Goal: Task Accomplishment & Management: Use online tool/utility

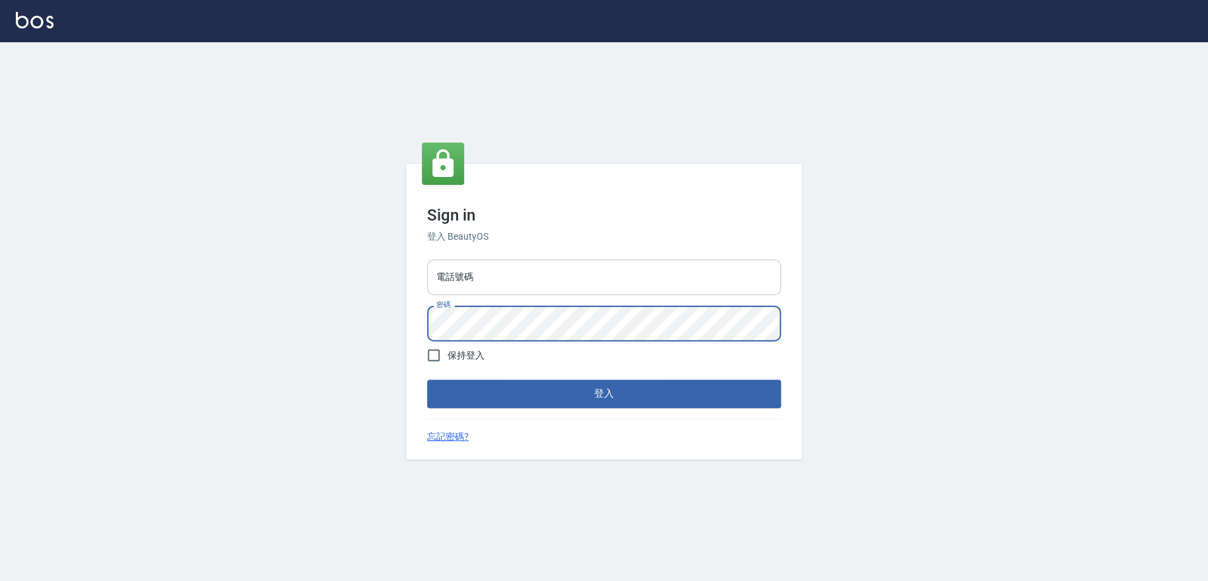
click at [486, 278] on input "電話號碼" at bounding box center [604, 277] width 354 height 36
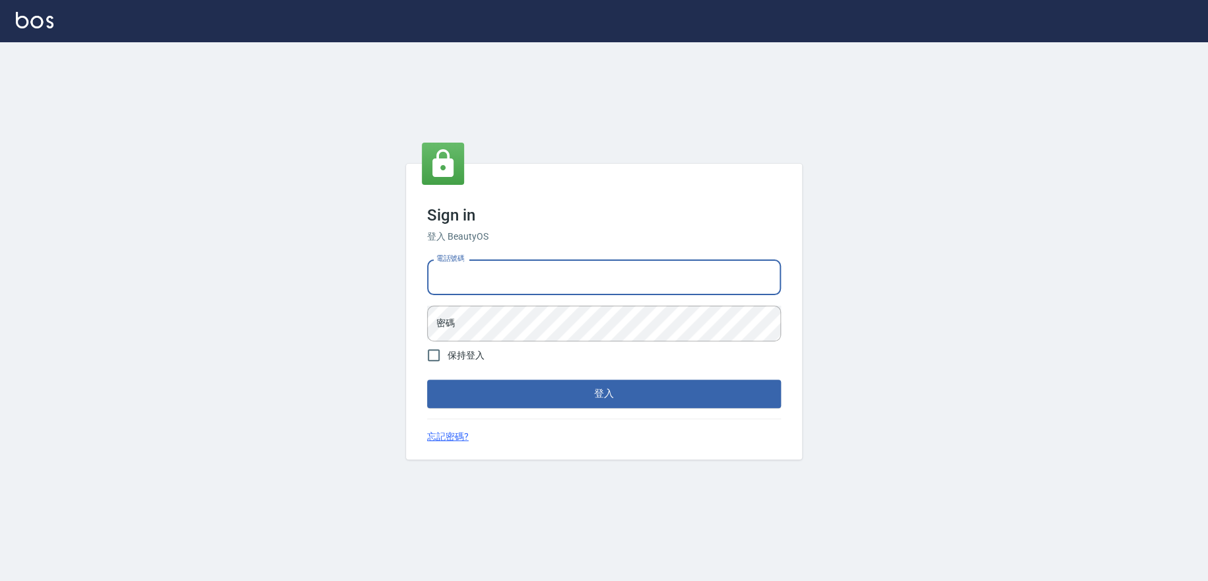
type input "0909258357"
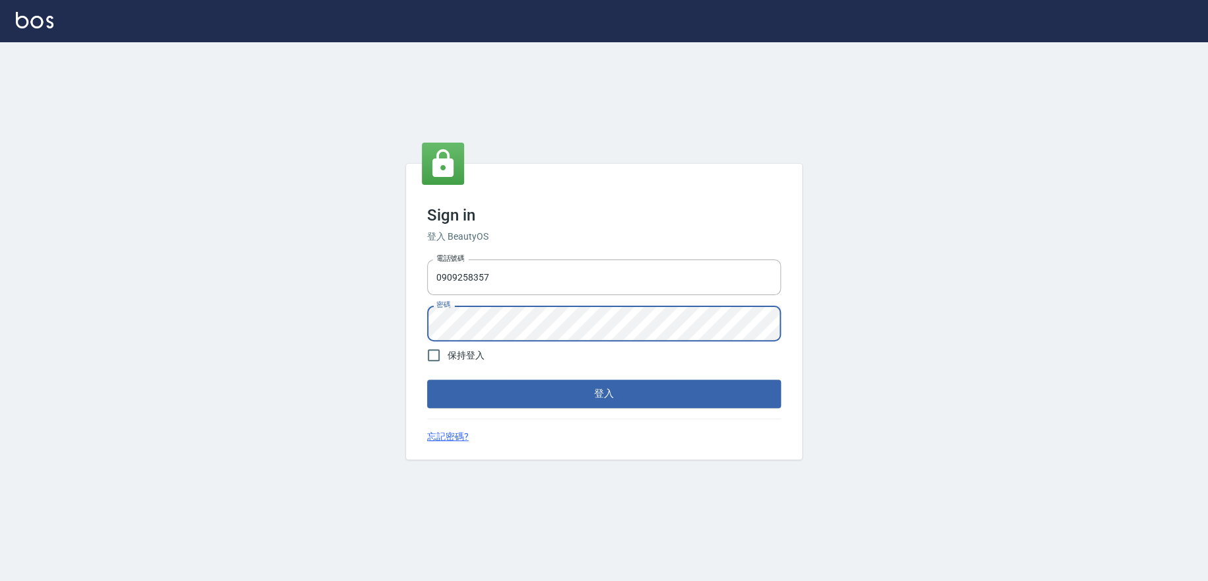
click at [427, 380] on button "登入" at bounding box center [604, 394] width 354 height 28
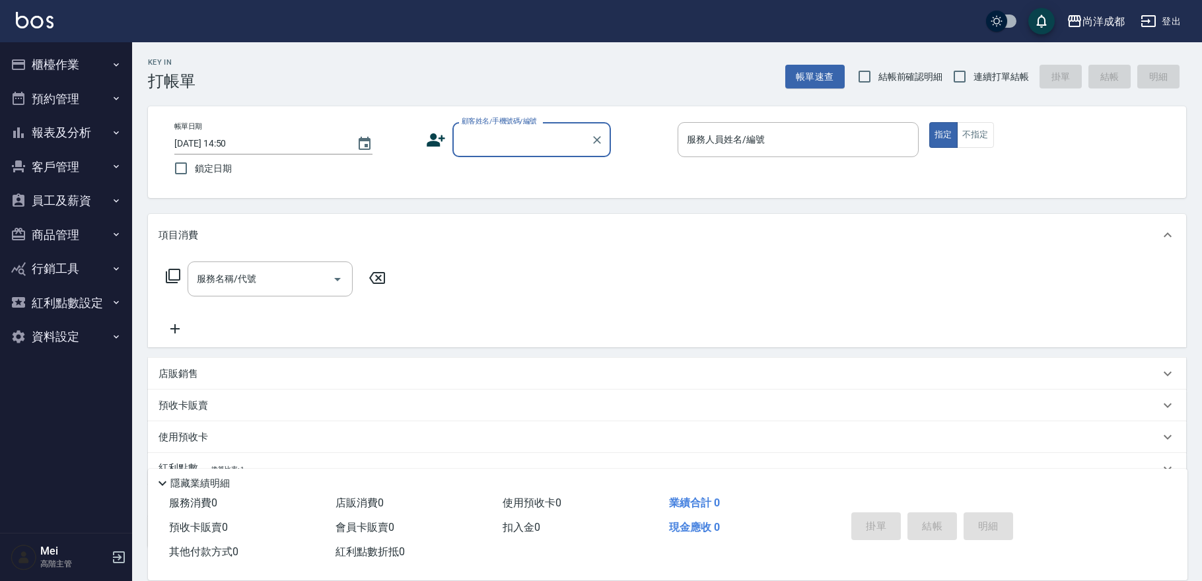
click at [81, 53] on button "櫃檯作業" at bounding box center [65, 65] width 121 height 34
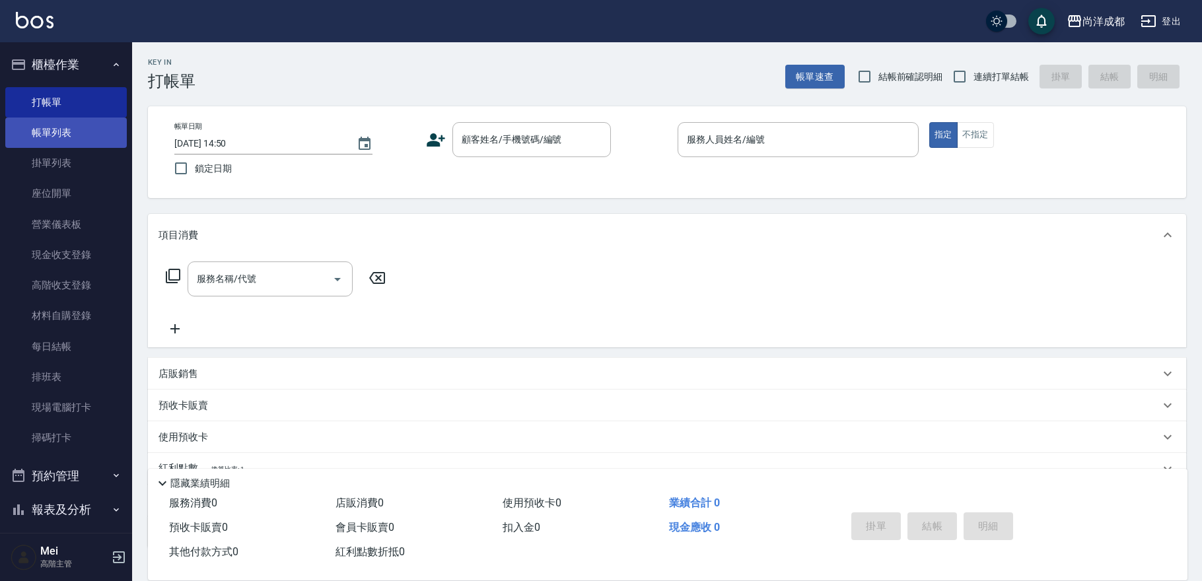
click at [88, 134] on link "帳單列表" at bounding box center [65, 133] width 121 height 30
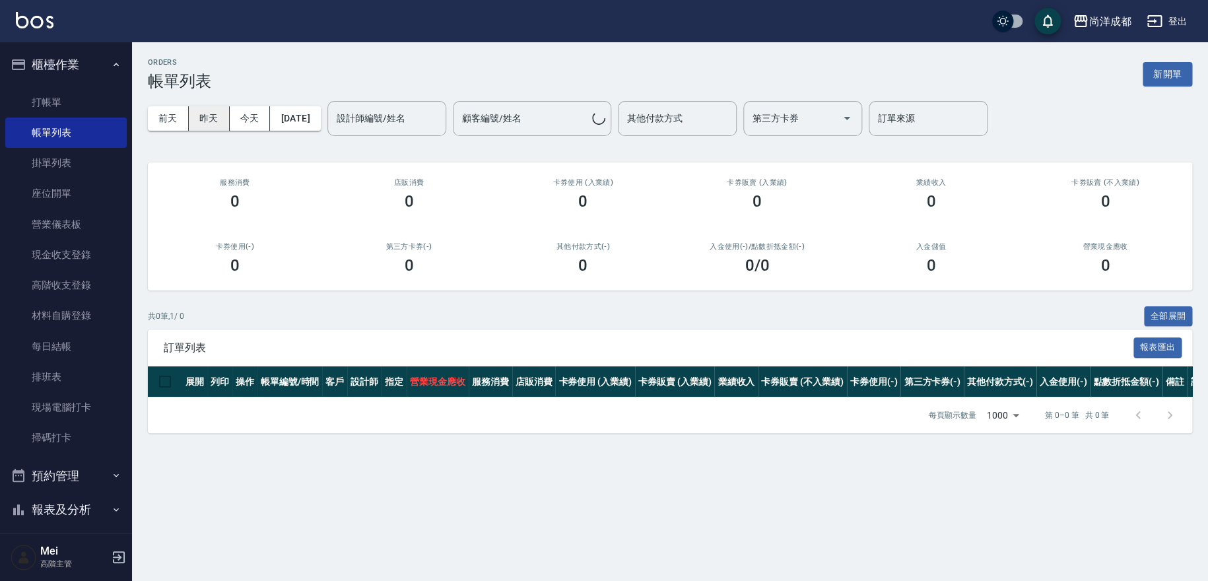
click at [210, 118] on button "昨天" at bounding box center [209, 118] width 41 height 24
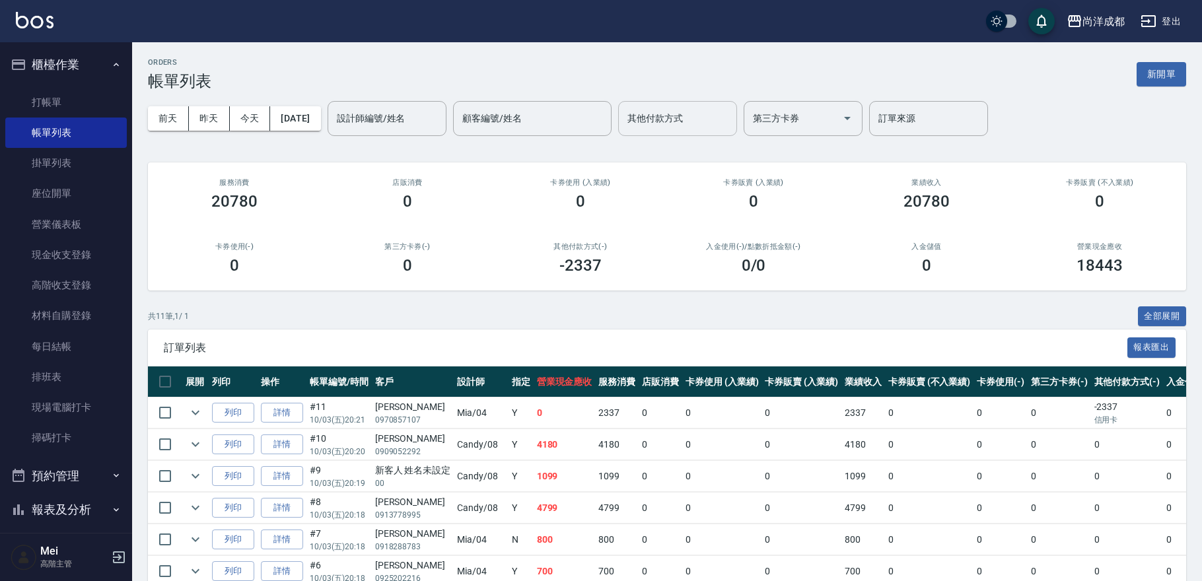
click at [675, 120] on input "其他付款方式" at bounding box center [677, 118] width 107 height 23
click at [1088, 20] on div "尚洋成都" at bounding box center [1103, 21] width 42 height 17
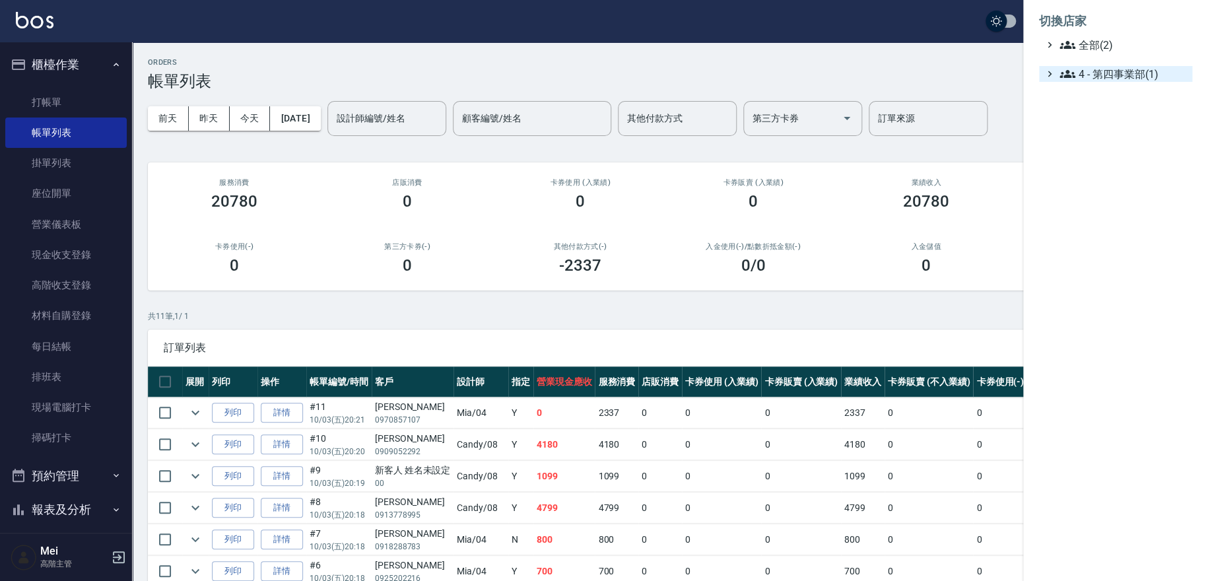
click at [1101, 73] on span "4 - 第四事業部(1)" at bounding box center [1123, 74] width 127 height 16
click at [1097, 88] on span "4.02 - 吳國隆(2)" at bounding box center [1130, 90] width 114 height 16
click at [1111, 110] on span "AT2" at bounding box center [1133, 107] width 110 height 16
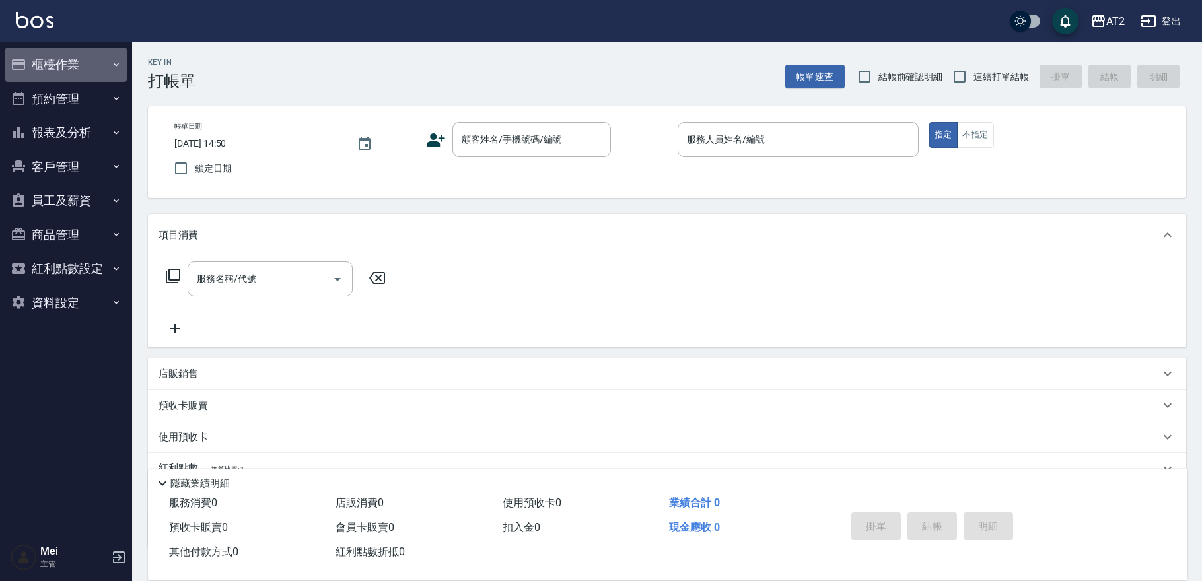
click at [83, 65] on button "櫃檯作業" at bounding box center [65, 65] width 121 height 34
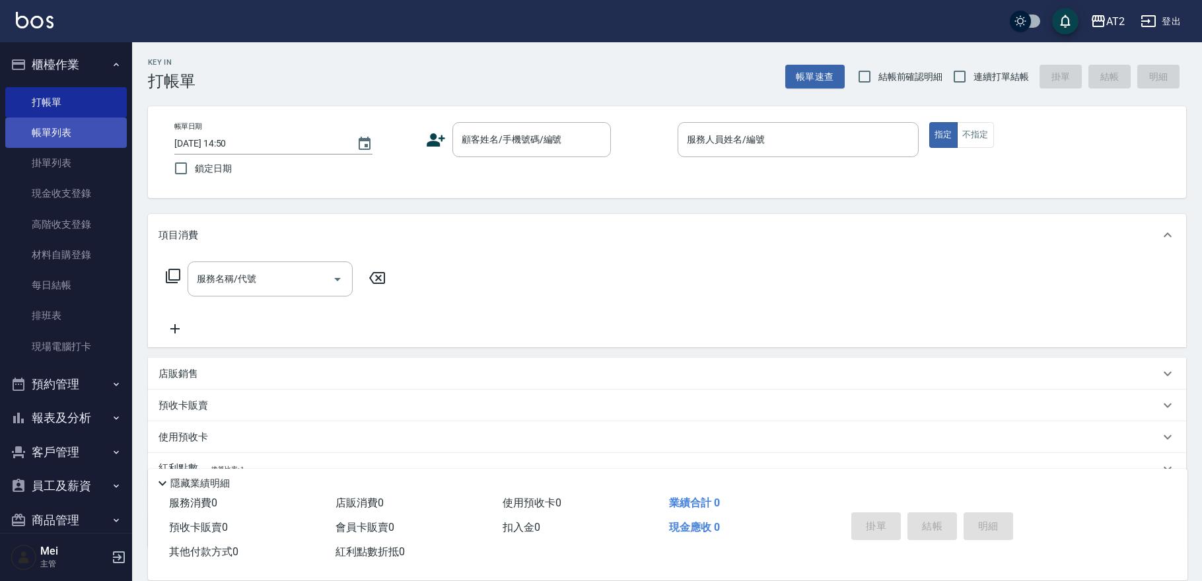
click at [74, 141] on link "帳單列表" at bounding box center [65, 133] width 121 height 30
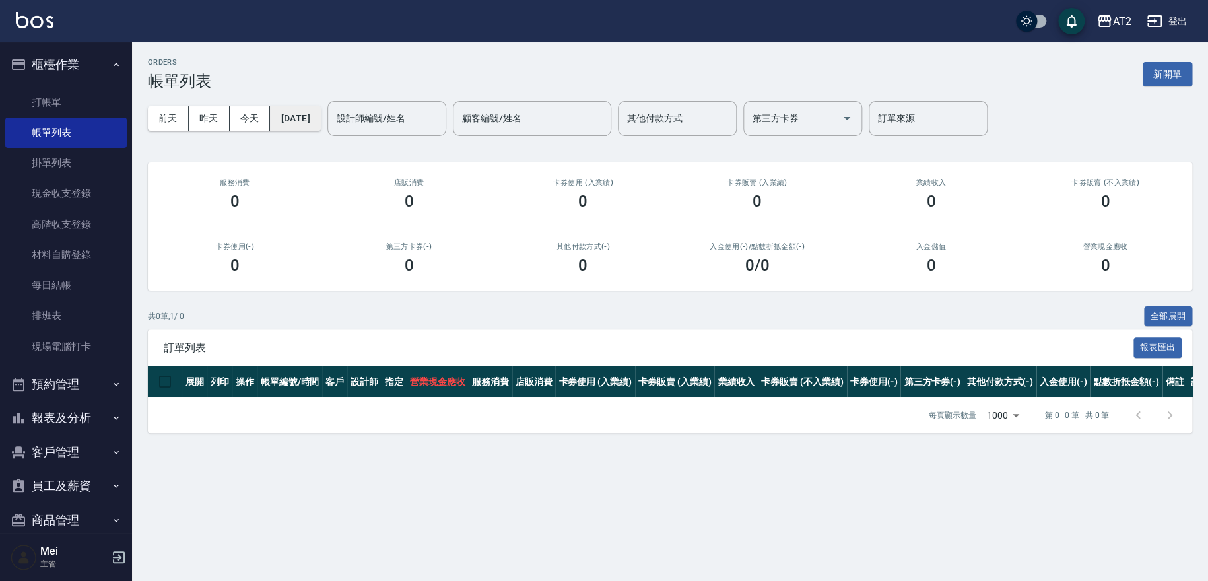
click at [275, 124] on button "2025/10/04" at bounding box center [295, 118] width 50 height 24
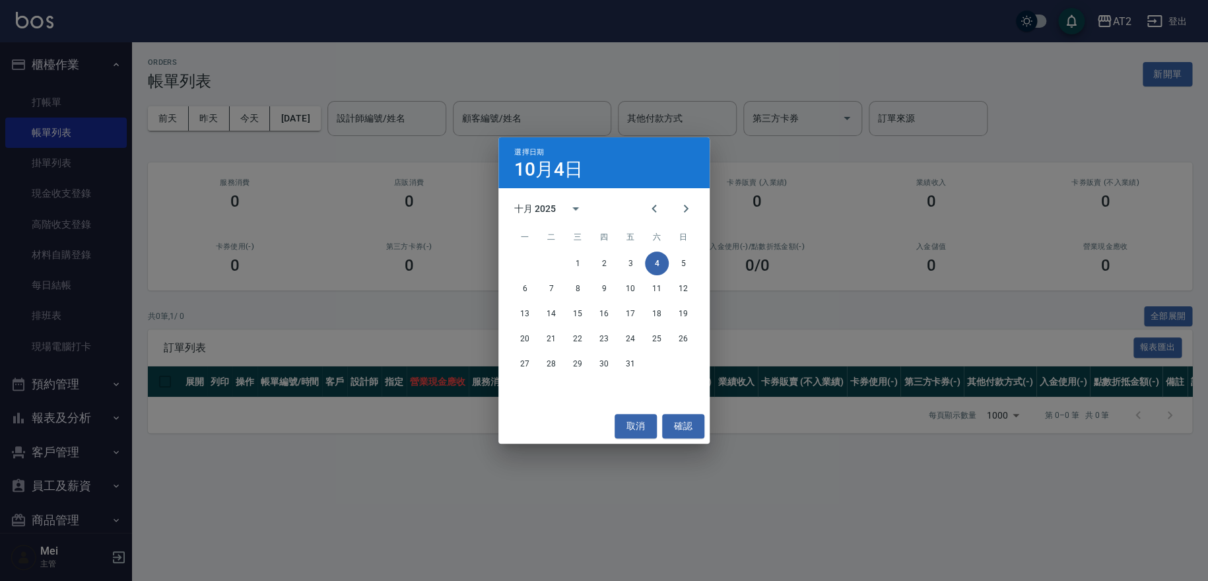
click at [802, 213] on div "選擇日期 10月4日 十月 2025 一 二 三 四 五 六 日 1 2 3 4 5 6 7 8 9 10 11 12 13 14 15 16 17 18 1…" at bounding box center [604, 290] width 1208 height 581
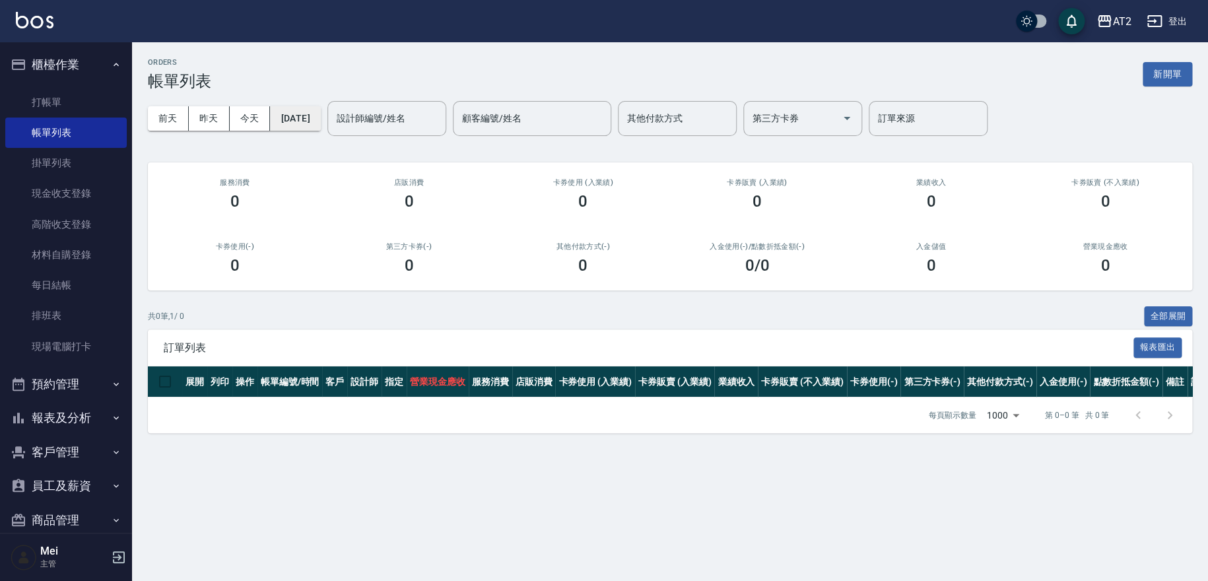
click at [314, 115] on button "2025/10/04" at bounding box center [295, 118] width 50 height 24
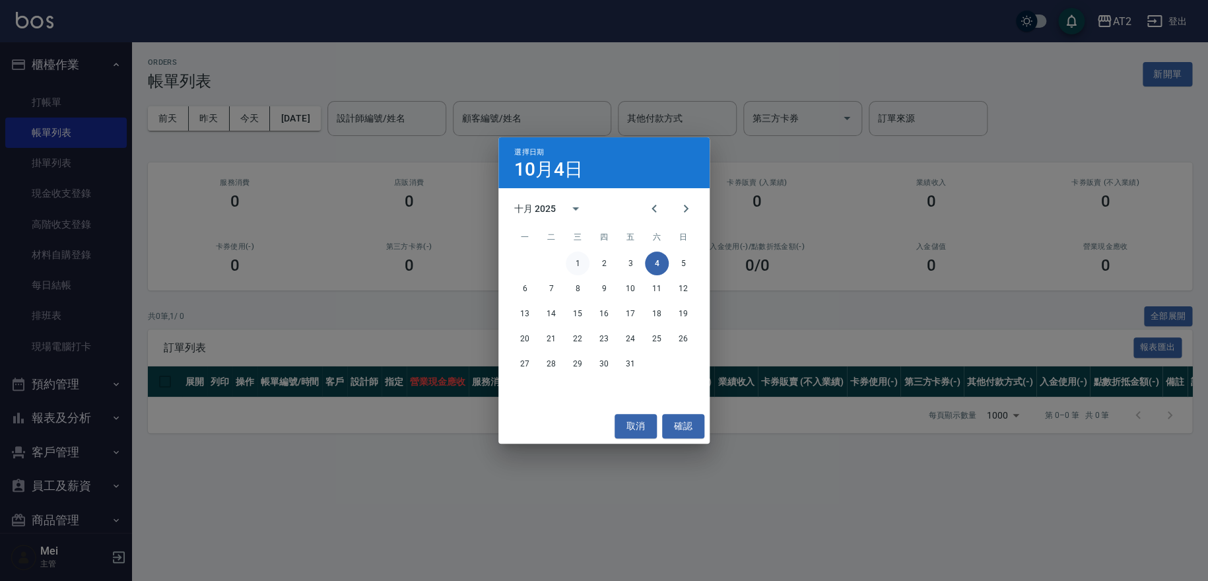
click at [574, 263] on button "1" at bounding box center [578, 264] width 24 height 24
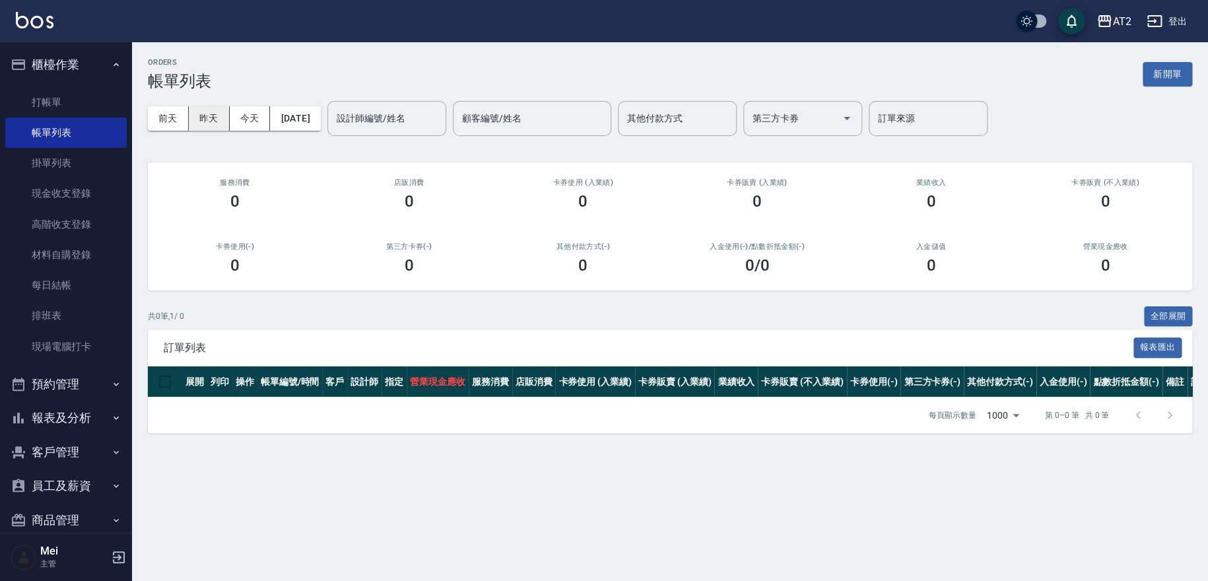
click at [214, 121] on button "昨天" at bounding box center [209, 118] width 41 height 24
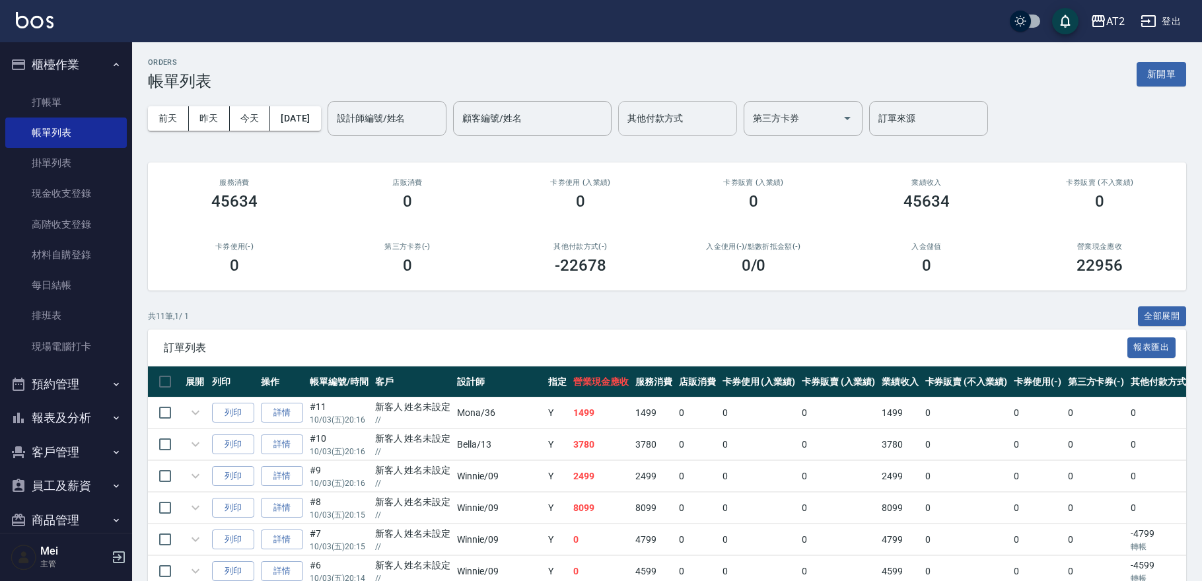
click at [731, 112] on input "其他付款方式" at bounding box center [677, 118] width 107 height 23
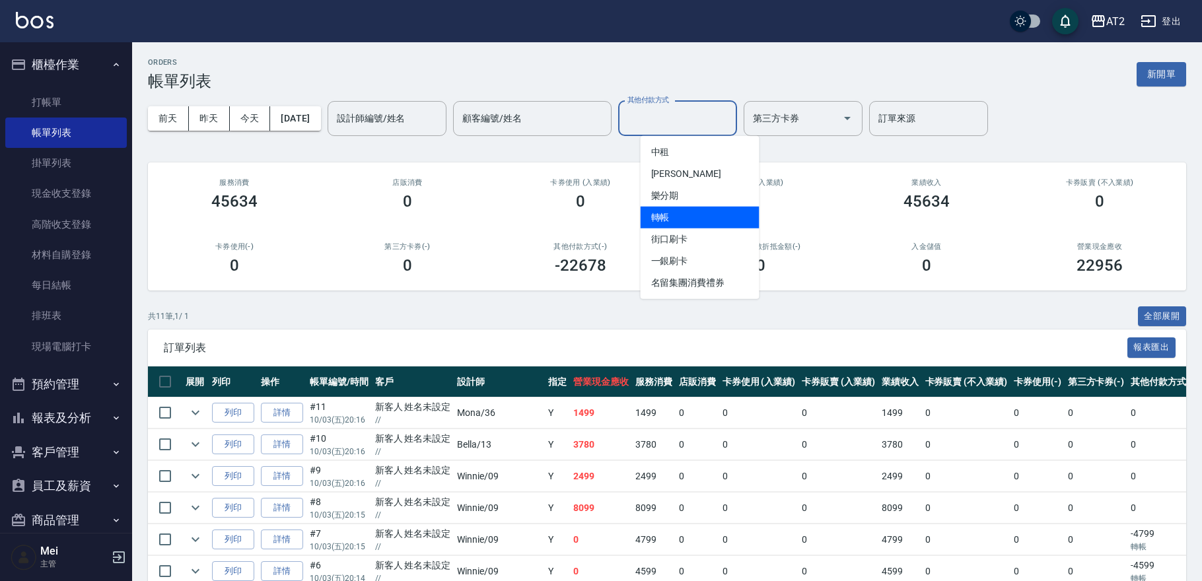
click at [723, 218] on span "轉帳" at bounding box center [699, 218] width 119 height 22
type input "轉帳"
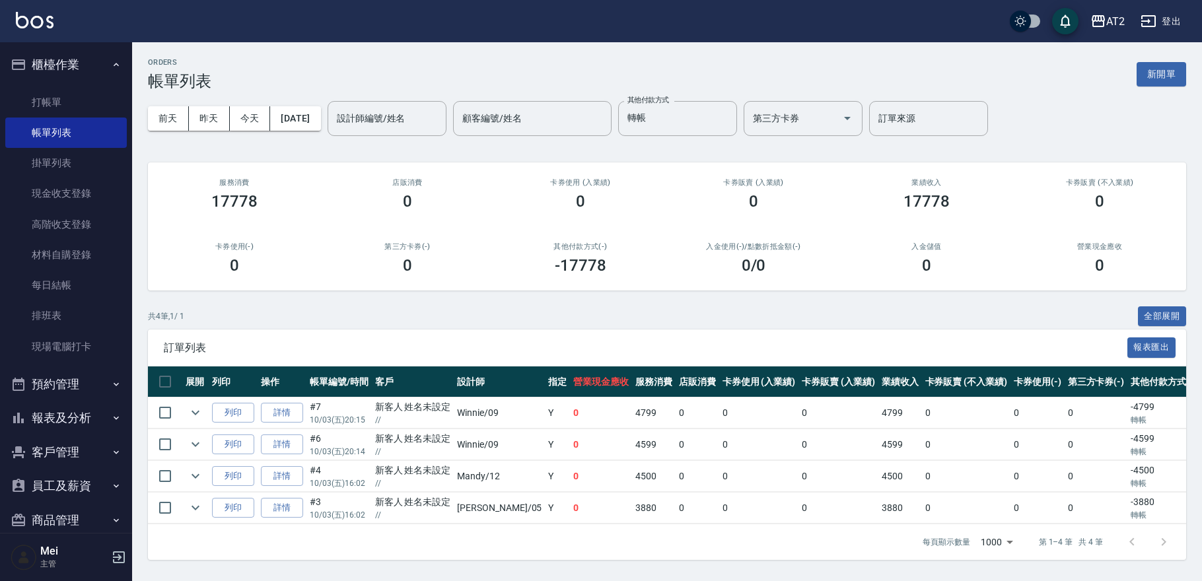
click at [793, 274] on div "入金使用(-) /點數折抵金額(-) 0 /0" at bounding box center [753, 258] width 173 height 64
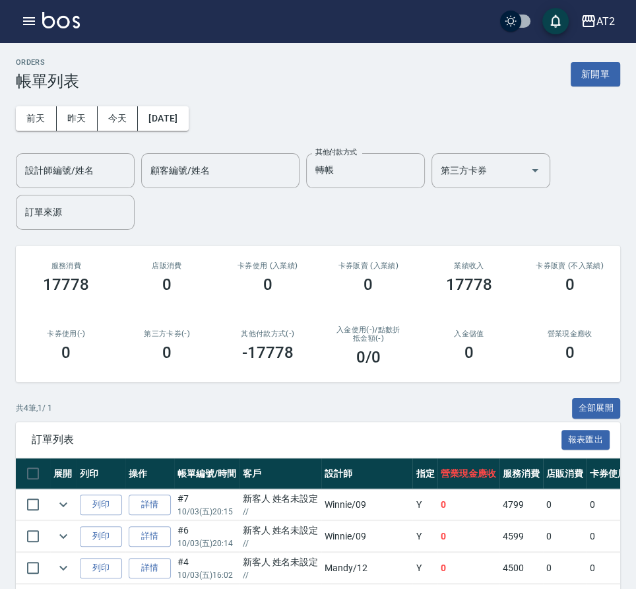
click at [586, 337] on h2 "營業現金應收" at bounding box center [569, 333] width 69 height 9
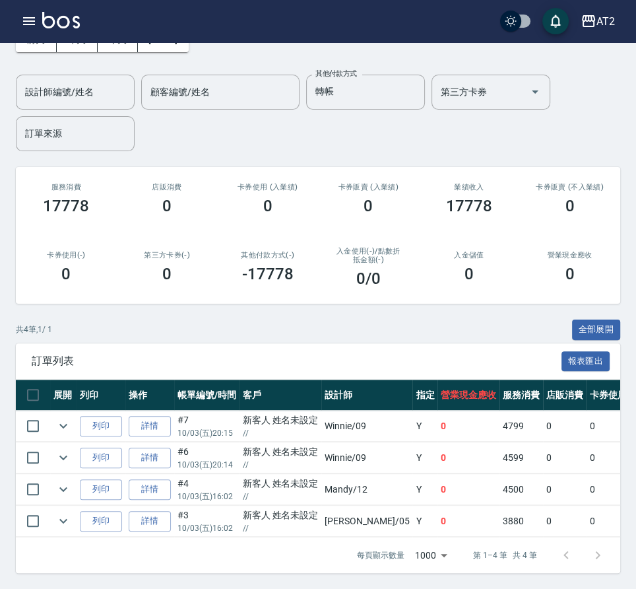
scroll to position [89, 0]
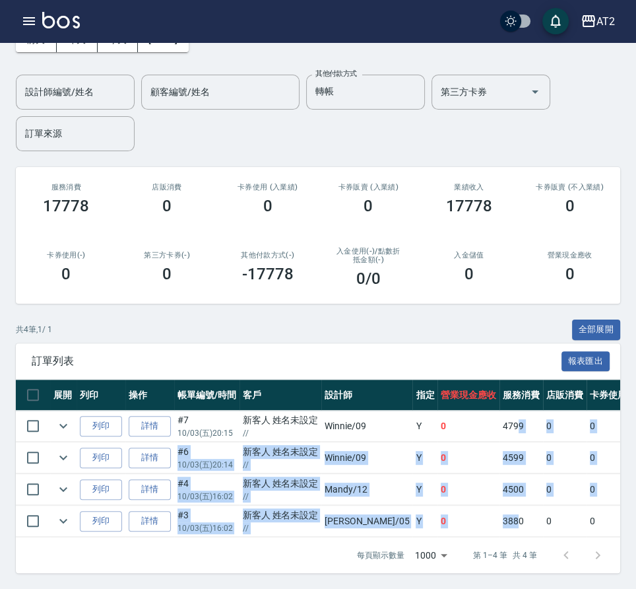
drag, startPoint x: 483, startPoint y: 415, endPoint x: 486, endPoint y: 499, distance: 84.6
click at [486, 499] on tbody "列印 詳情 #7 10/03 (五) 20:15 新客人 姓名未設定 // Winnie /09 Y 0 4799 0 0 0 4799 0 0 0 -479…" at bounding box center [639, 474] width 1247 height 127
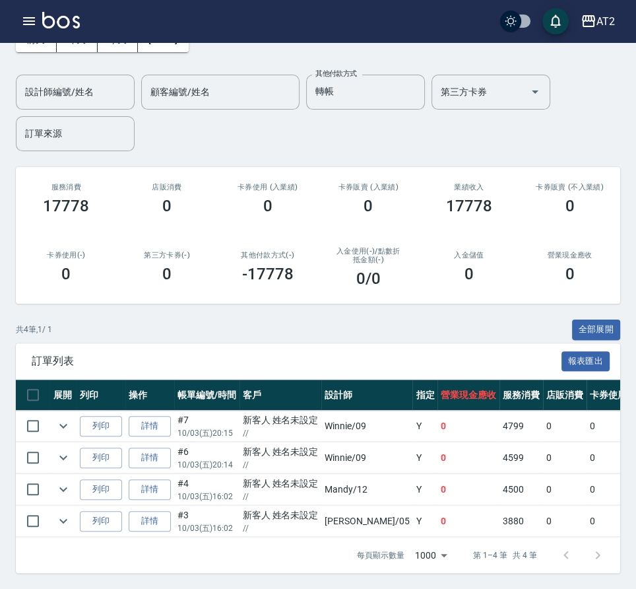
click at [407, 325] on div "共 4 筆, 1 / 1 全部展開" at bounding box center [318, 330] width 605 height 20
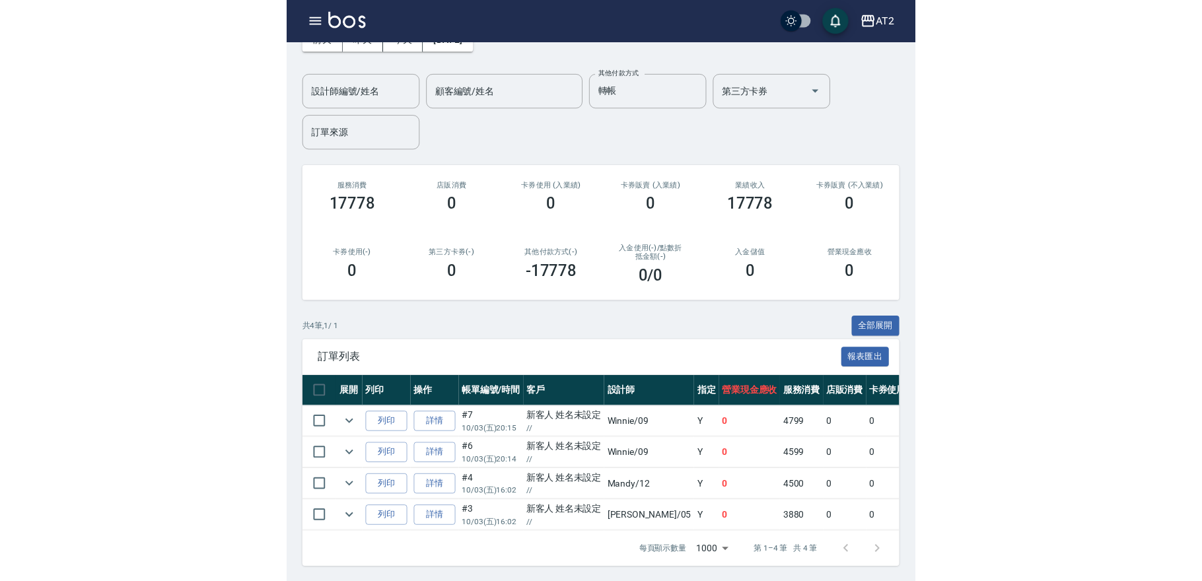
scroll to position [5, 0]
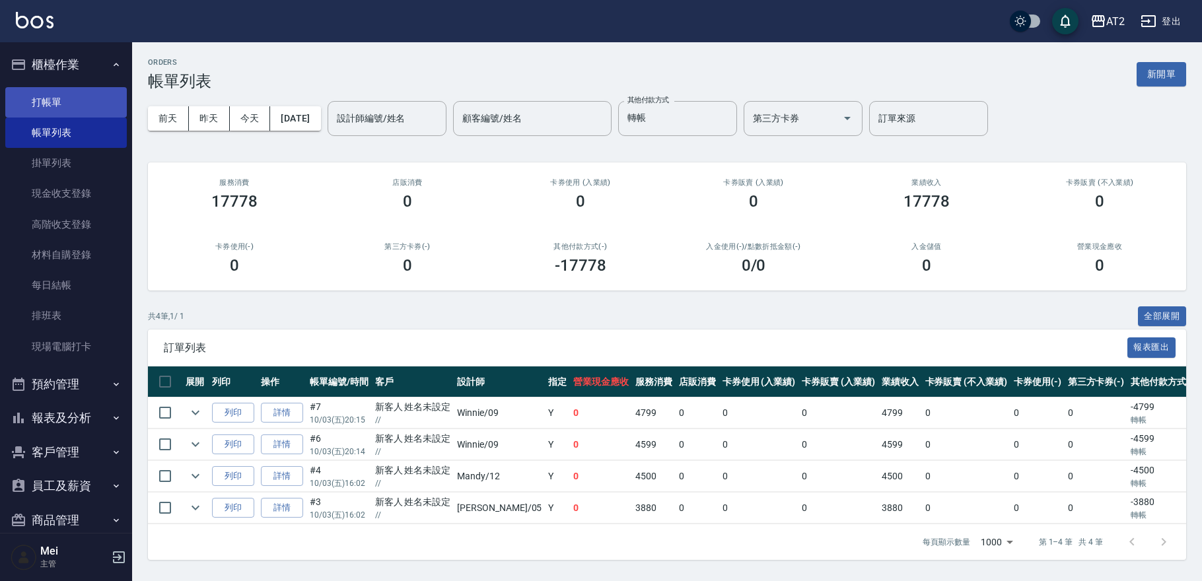
click at [49, 96] on link "打帳單" at bounding box center [65, 102] width 121 height 30
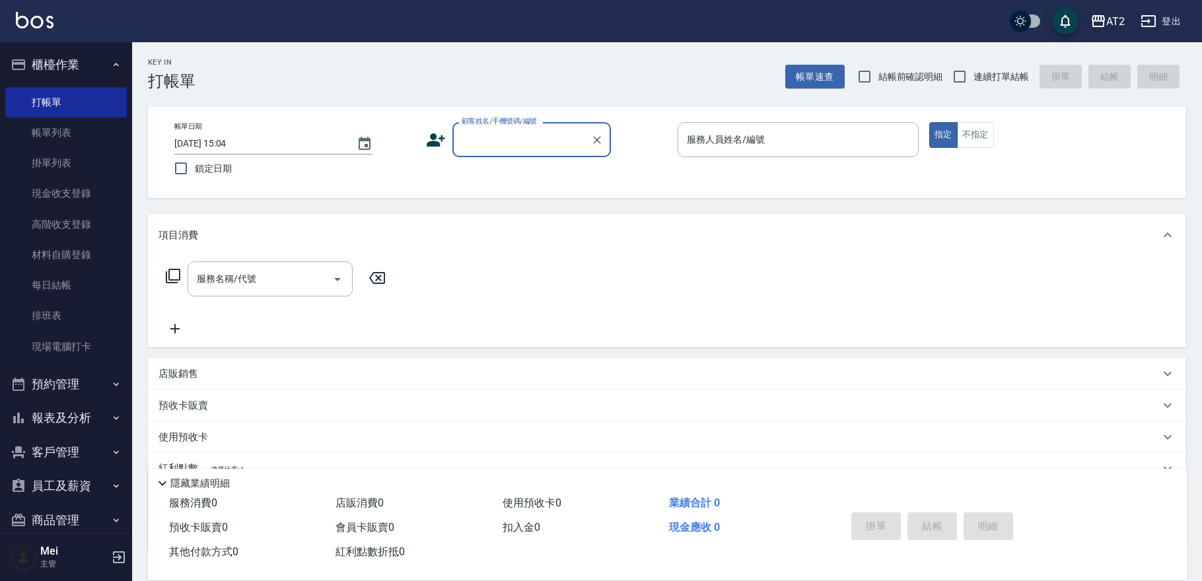
click at [1098, 22] on icon "button" at bounding box center [1098, 21] width 16 height 16
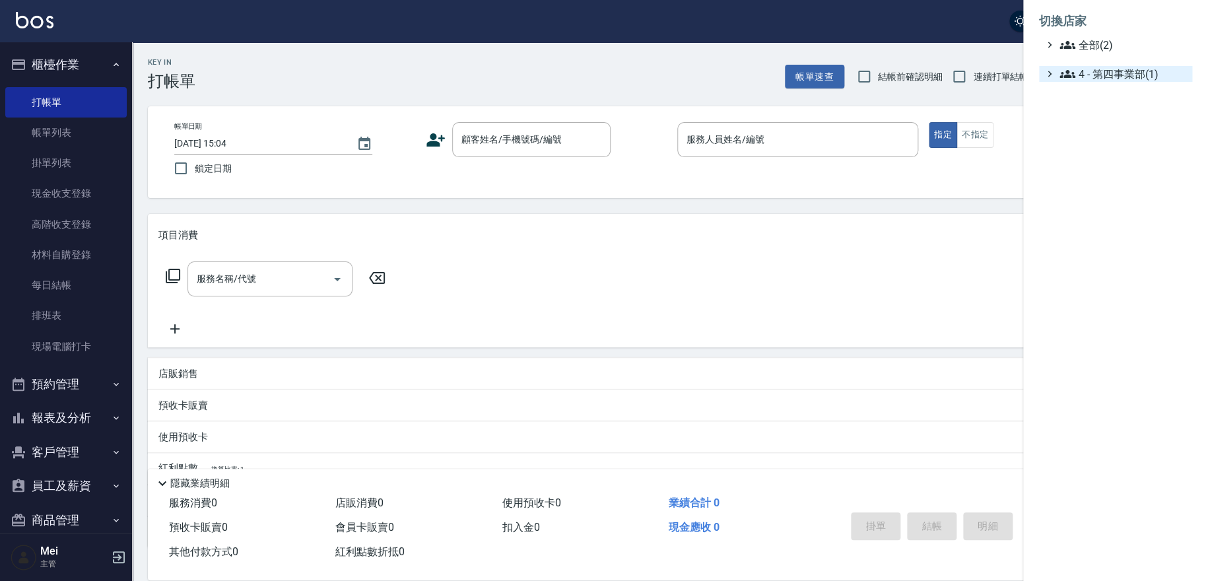
click at [1105, 73] on span "4 - 第四事業部(1)" at bounding box center [1123, 74] width 127 height 16
click at [1099, 99] on ul "切換店家 全部(2) 4 - 第四事業部(1) 4.02 - 吳國隆(2)" at bounding box center [1115, 51] width 185 height 103
click at [1109, 92] on span "4.02 - 吳國隆(2)" at bounding box center [1130, 90] width 114 height 16
click at [1109, 131] on span "尚洋成都" at bounding box center [1133, 126] width 110 height 16
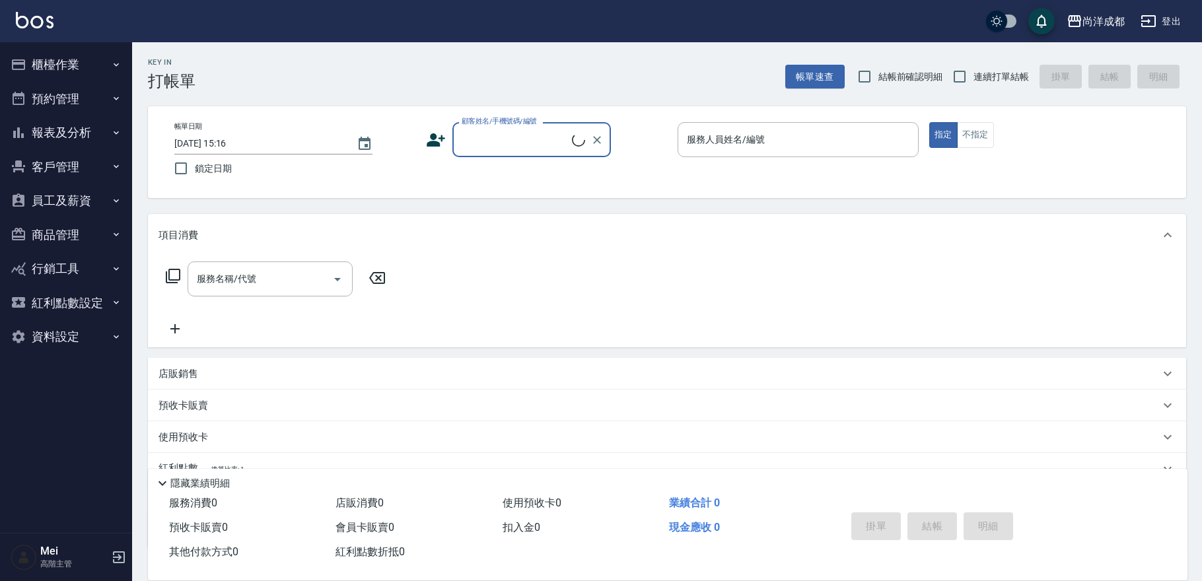
click at [72, 131] on button "報表及分析" at bounding box center [65, 133] width 121 height 34
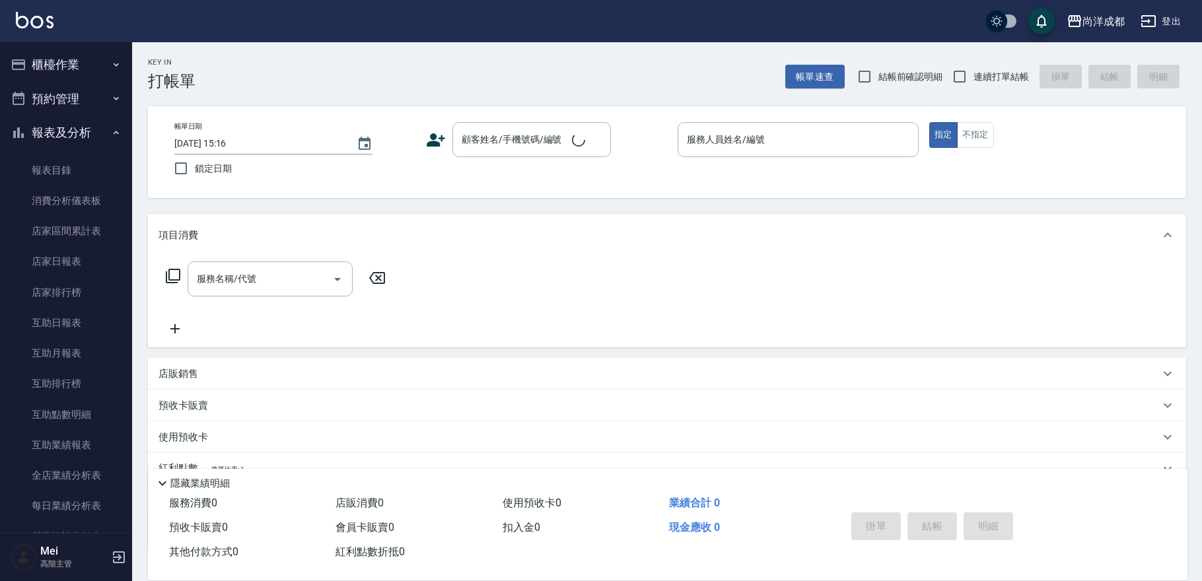
click at [72, 131] on button "報表及分析" at bounding box center [65, 133] width 121 height 34
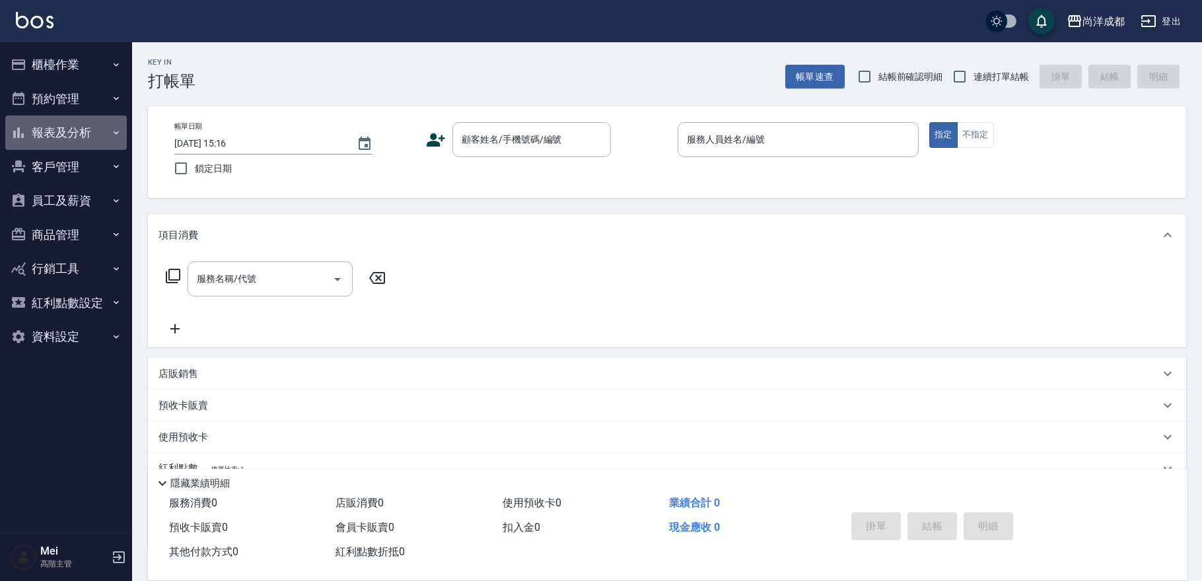
click at [95, 141] on button "報表及分析" at bounding box center [65, 133] width 121 height 34
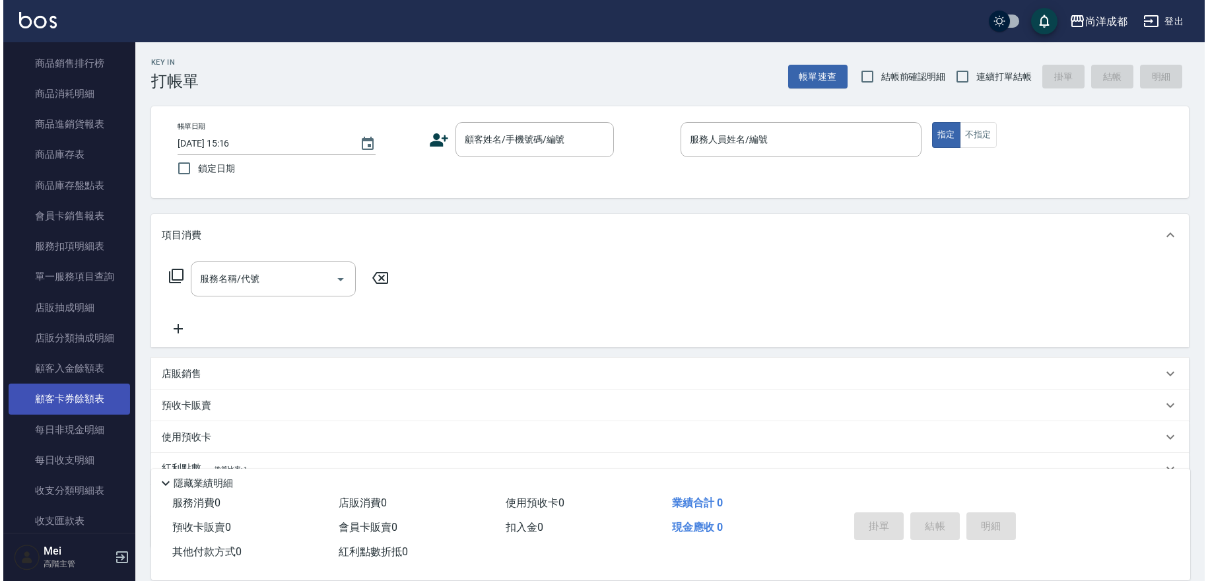
scroll to position [806, 0]
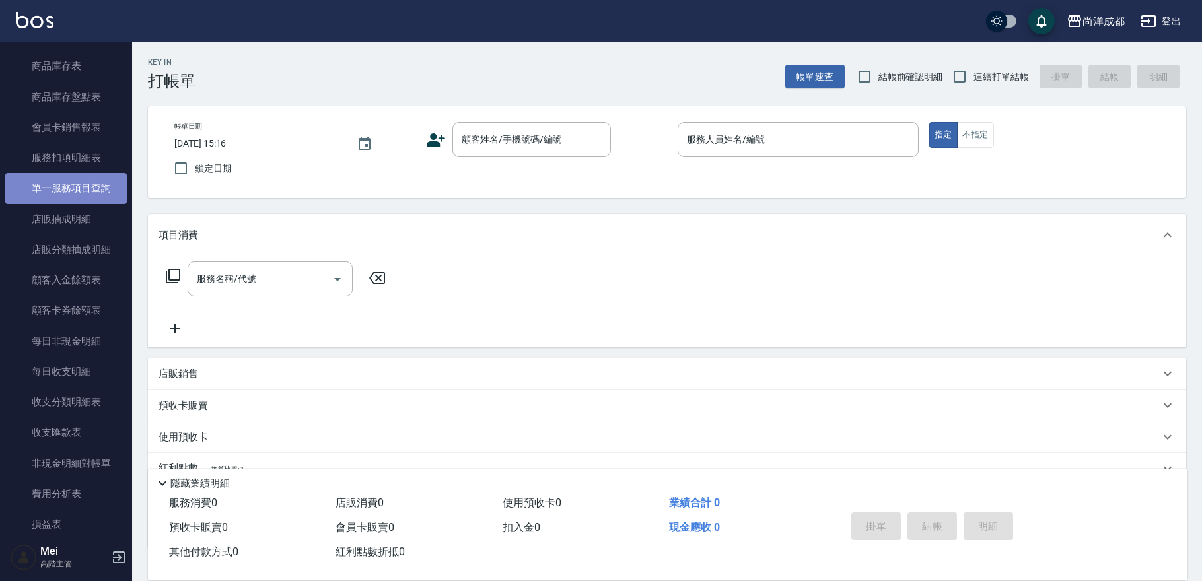
click at [73, 186] on link "單一服務項目查詢" at bounding box center [65, 188] width 121 height 30
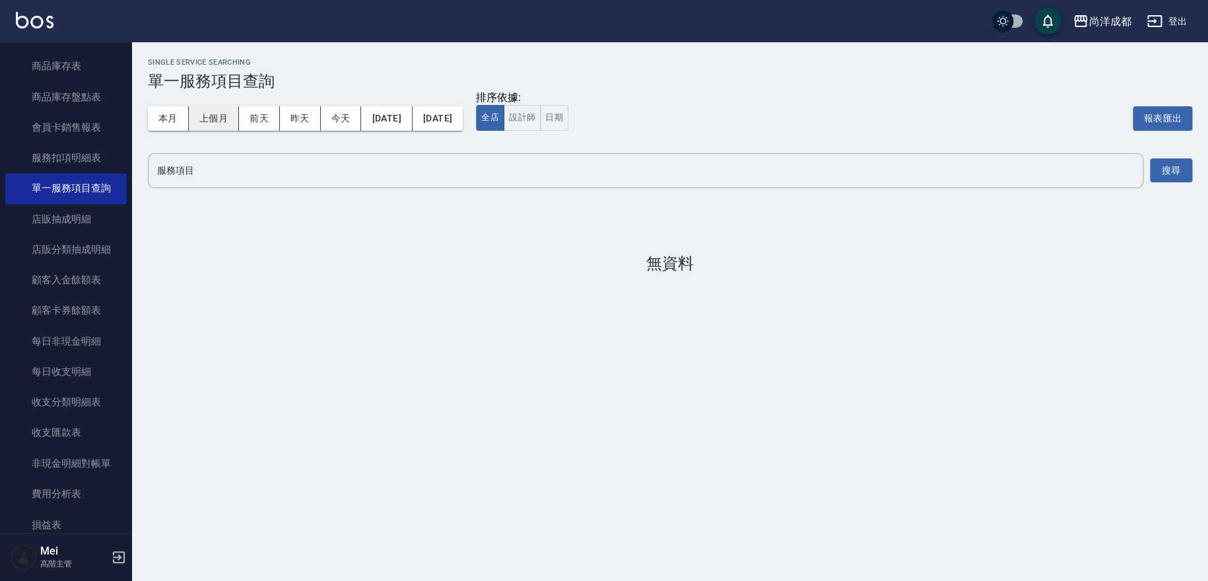
click at [202, 122] on button "上個月" at bounding box center [214, 118] width 50 height 24
click at [205, 121] on button "上個月" at bounding box center [214, 118] width 50 height 24
click at [541, 116] on button "設計師" at bounding box center [522, 118] width 37 height 26
click at [208, 120] on button "上個月" at bounding box center [214, 118] width 50 height 24
click at [1084, 178] on input "服務項目" at bounding box center [646, 170] width 984 height 23
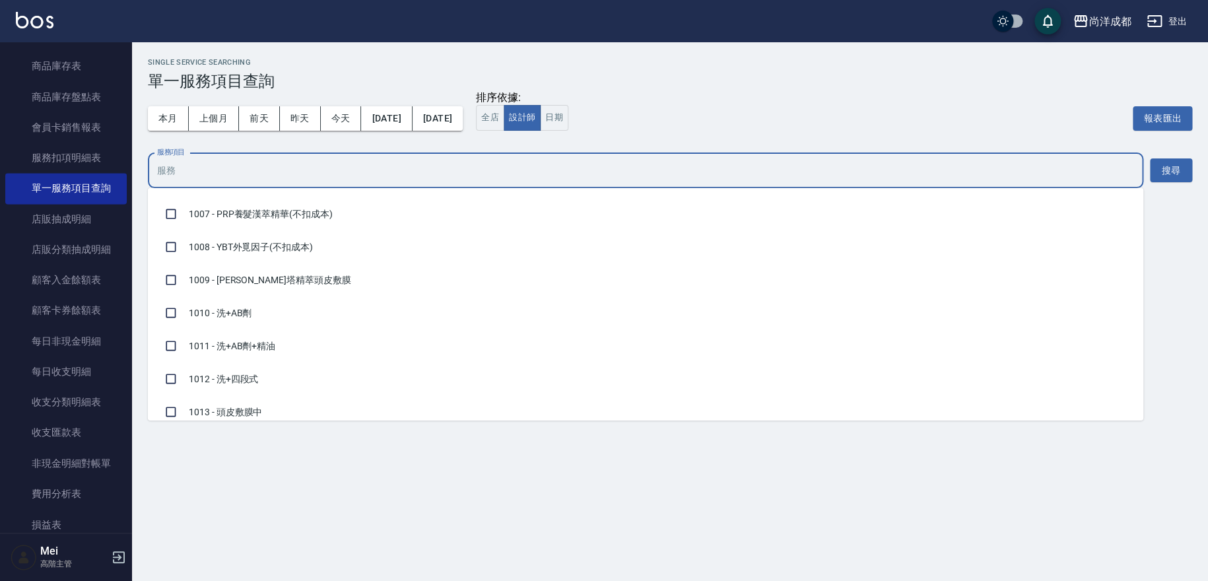
scroll to position [366, 0]
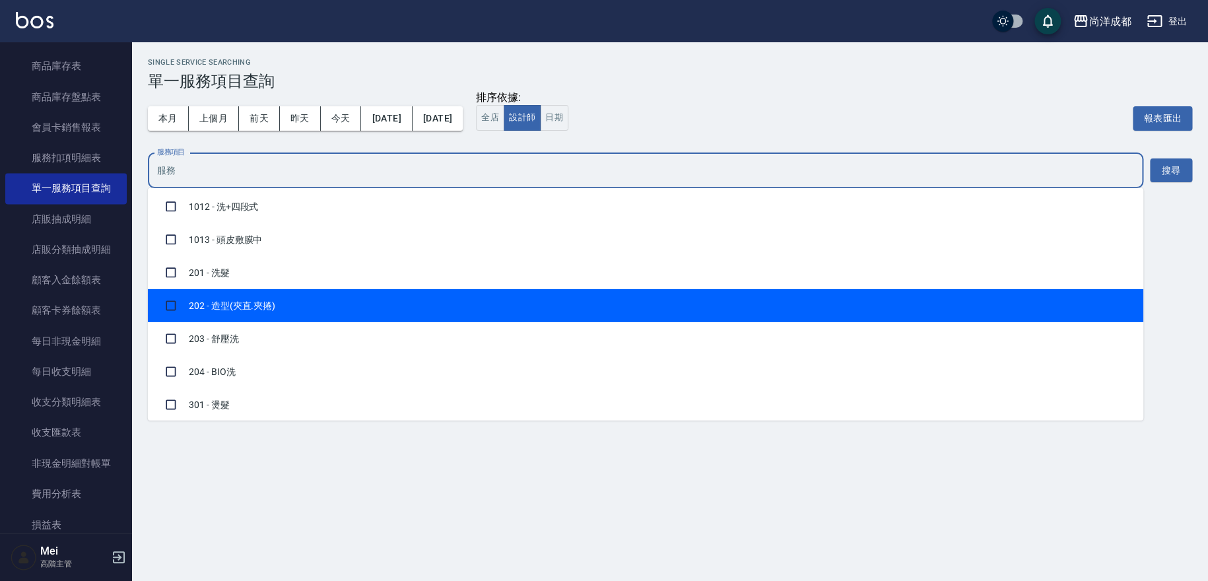
type input "2"
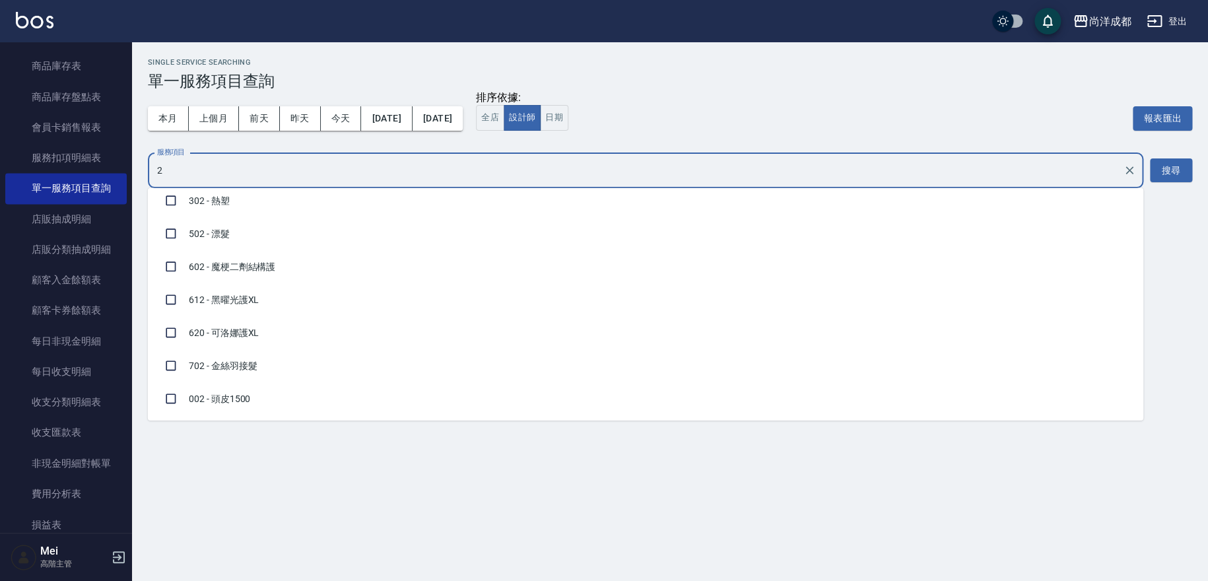
scroll to position [5, 0]
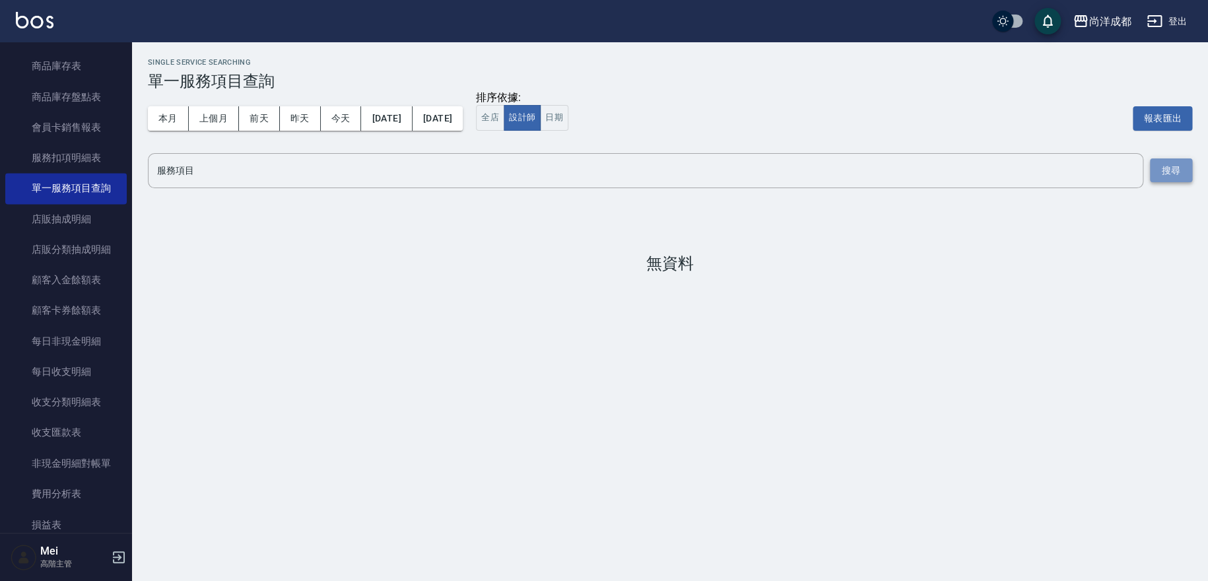
click at [1173, 174] on button "搜尋" at bounding box center [1171, 170] width 42 height 24
click at [277, 178] on input "服務項目" at bounding box center [646, 170] width 984 height 23
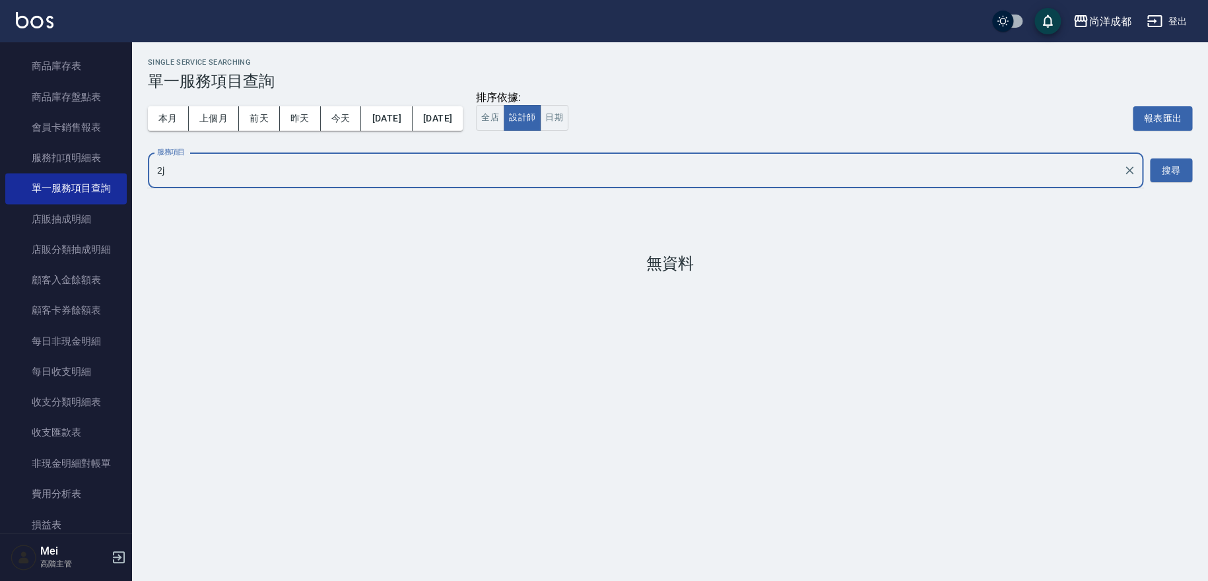
type input "2"
type input "鍍"
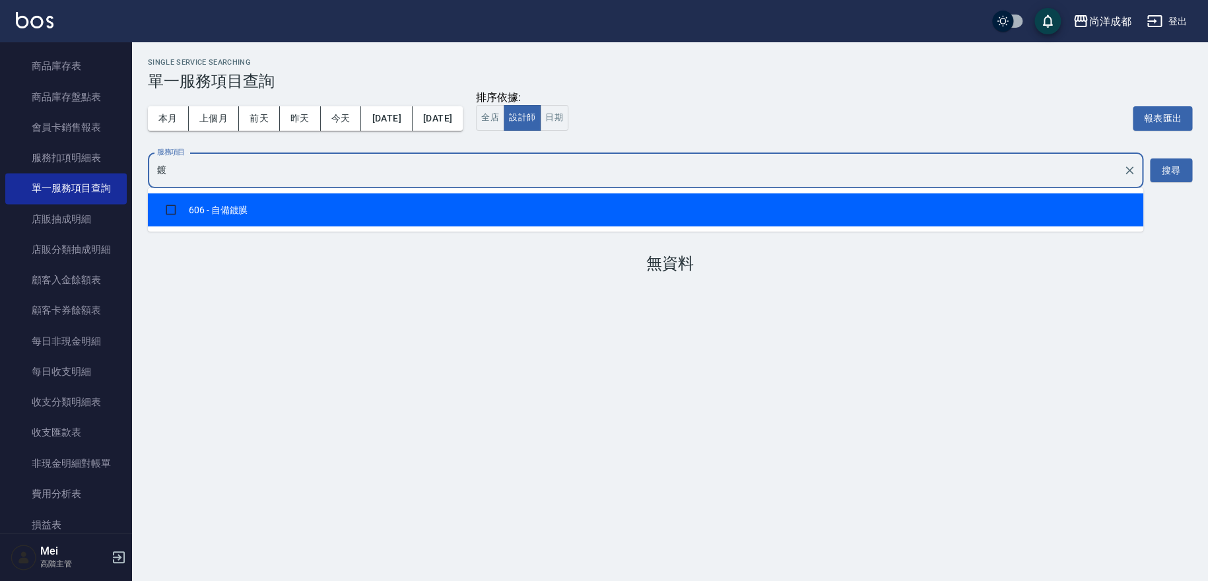
click at [224, 215] on li "606 - 自備鍍膜" at bounding box center [646, 209] width 996 height 33
checkbox input "true"
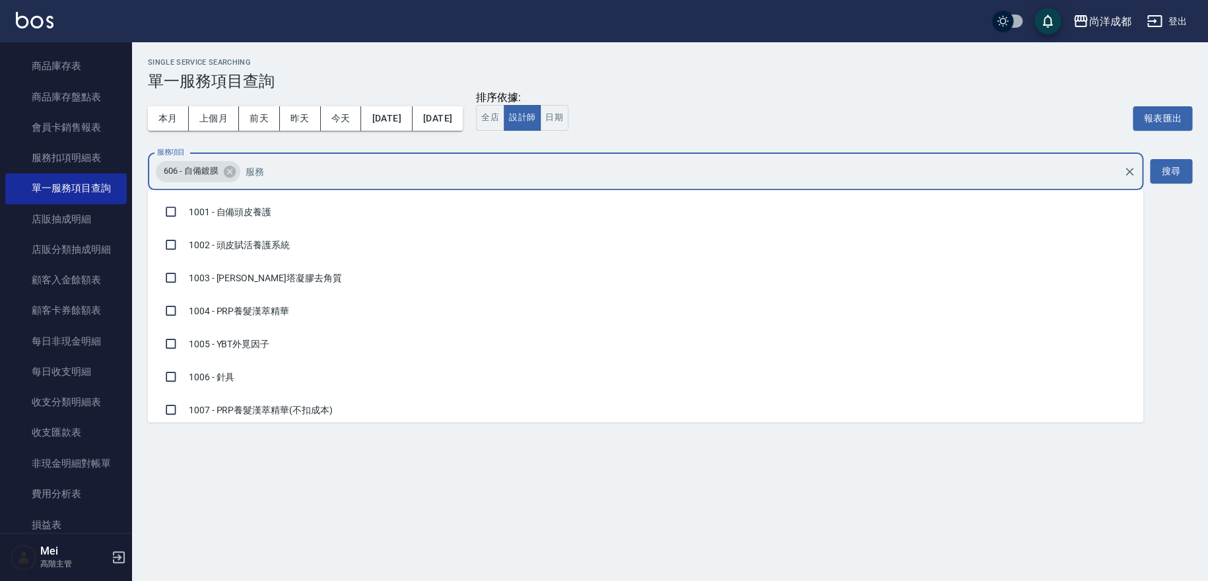
scroll to position [763, 0]
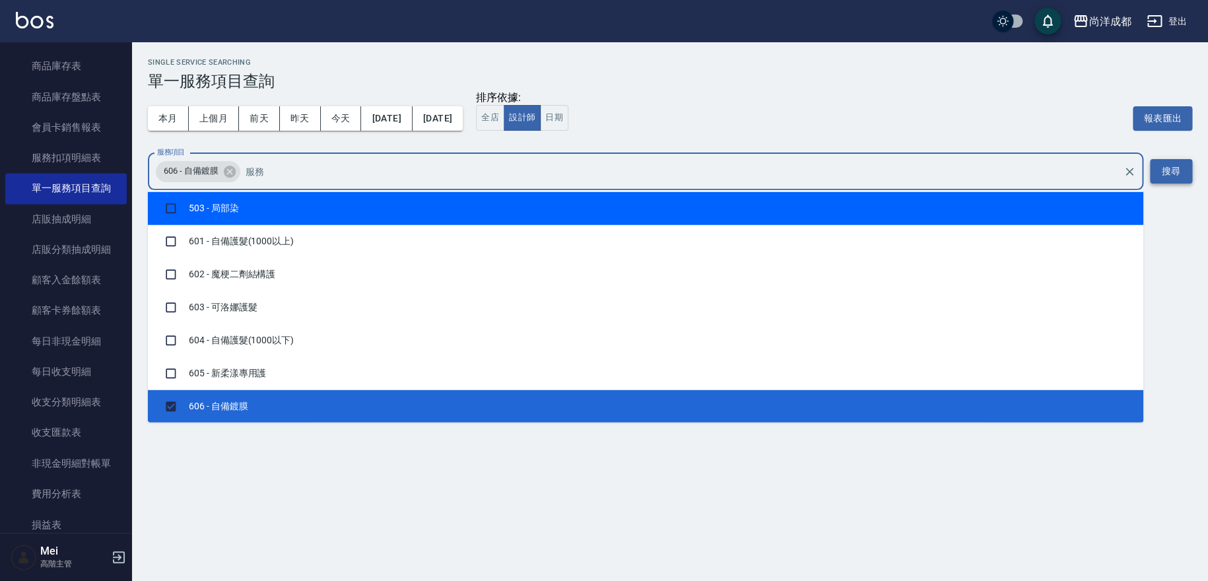
click at [1175, 177] on button "搜尋" at bounding box center [1171, 171] width 42 height 24
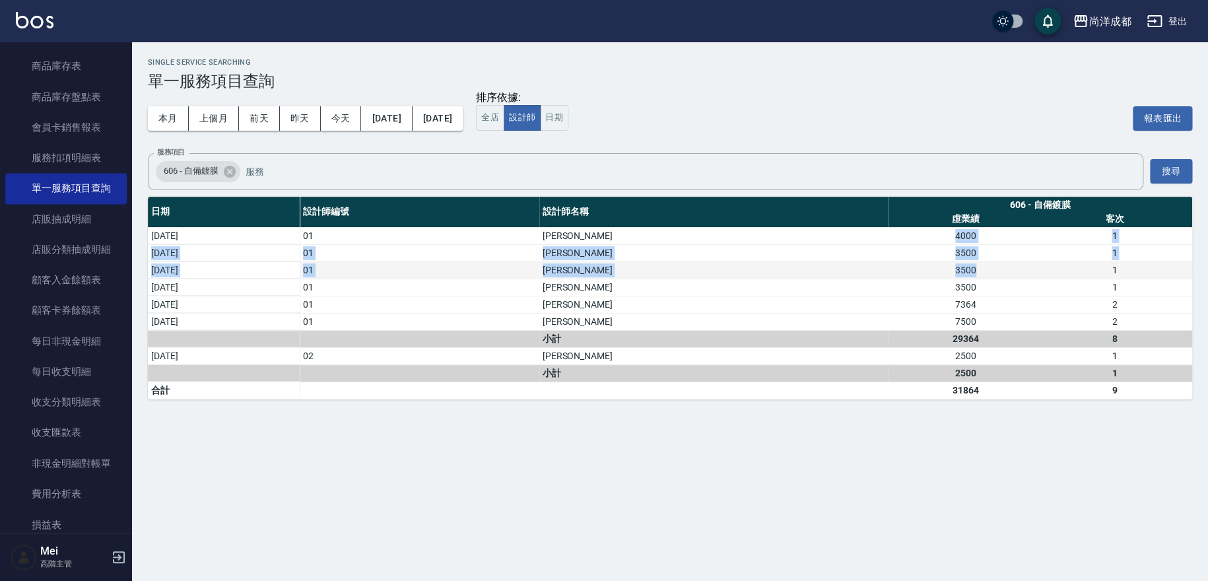
drag, startPoint x: 951, startPoint y: 238, endPoint x: 977, endPoint y: 264, distance: 36.9
click at [977, 264] on tbody "2025/09/20 01 Benny 4000 1 2025/09/13 01 Benny 3500 1 2025/09/10 01 Benny 3500 …" at bounding box center [670, 313] width 1045 height 172
click at [977, 264] on div "3500" at bounding box center [965, 270] width 149 height 14
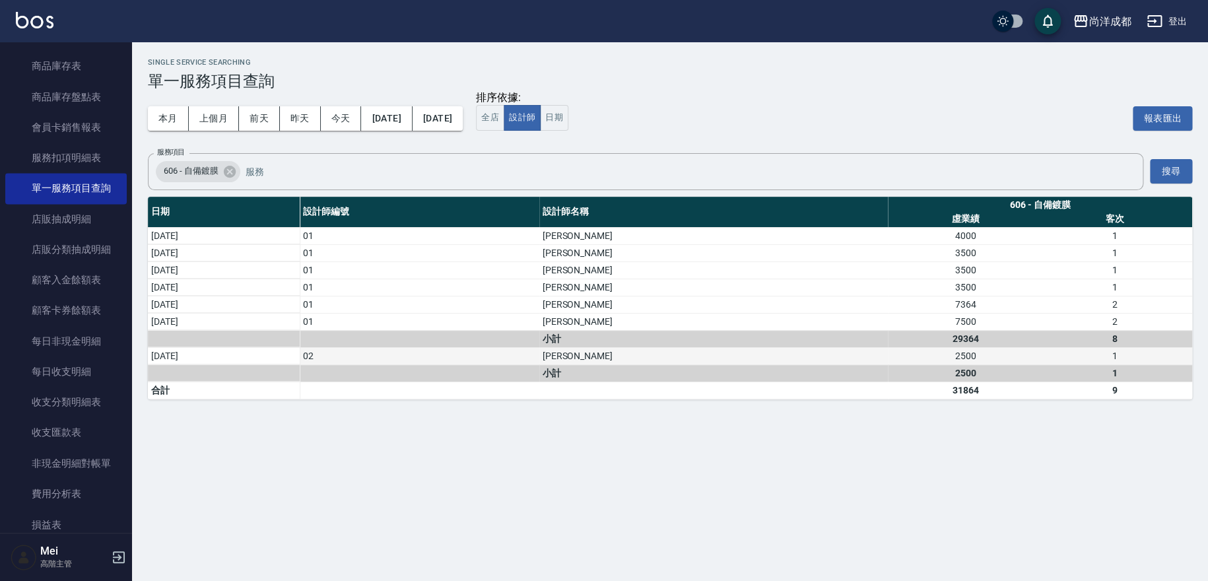
click at [966, 350] on div "2500" at bounding box center [965, 356] width 149 height 14
drag, startPoint x: 943, startPoint y: 228, endPoint x: 983, endPoint y: 242, distance: 42.0
click at [983, 242] on div "4000" at bounding box center [965, 236] width 149 height 14
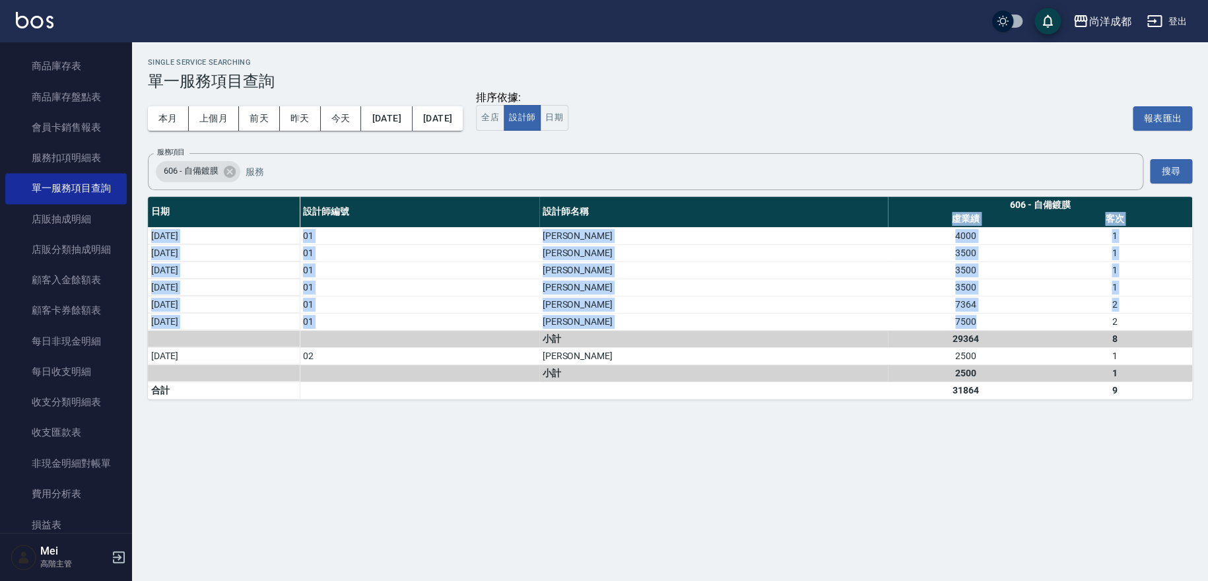
drag, startPoint x: 979, startPoint y: 322, endPoint x: 946, endPoint y: 218, distance: 109.4
click at [946, 218] on table "日期 設計師編號 設計師名稱 606 - 自備鍍膜 虛業績 客次 2025/09/20 01 Benny 4000 1 2025/09/13 01 Benny…" at bounding box center [670, 298] width 1045 height 203
click at [1116, 263] on div "1" at bounding box center [1114, 270] width 149 height 14
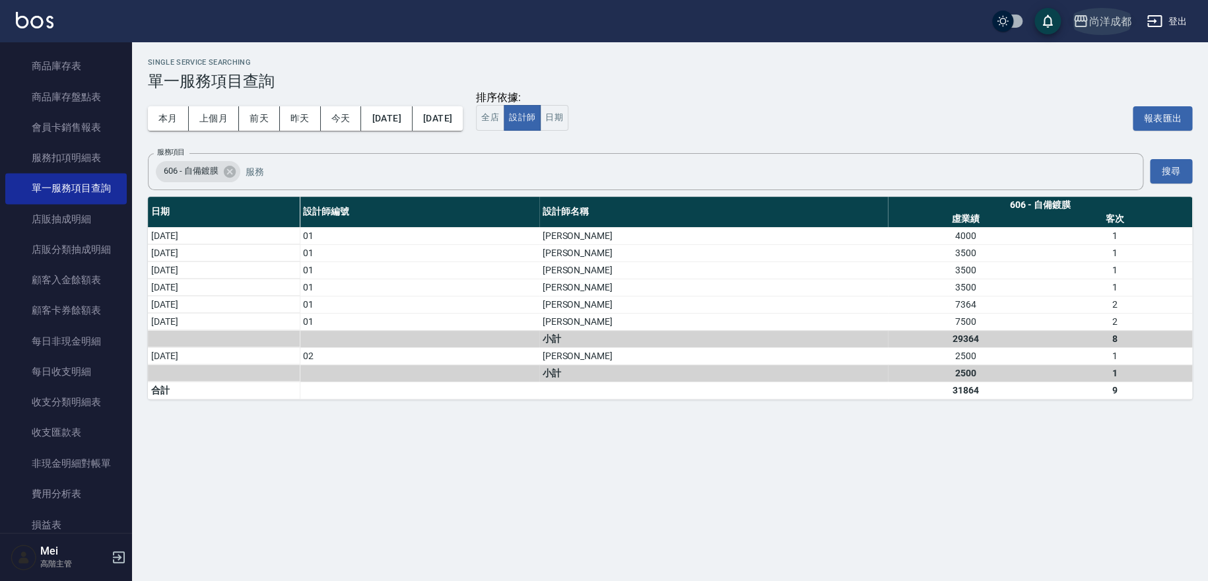
click at [1101, 20] on div "尚洋成都" at bounding box center [1110, 21] width 42 height 17
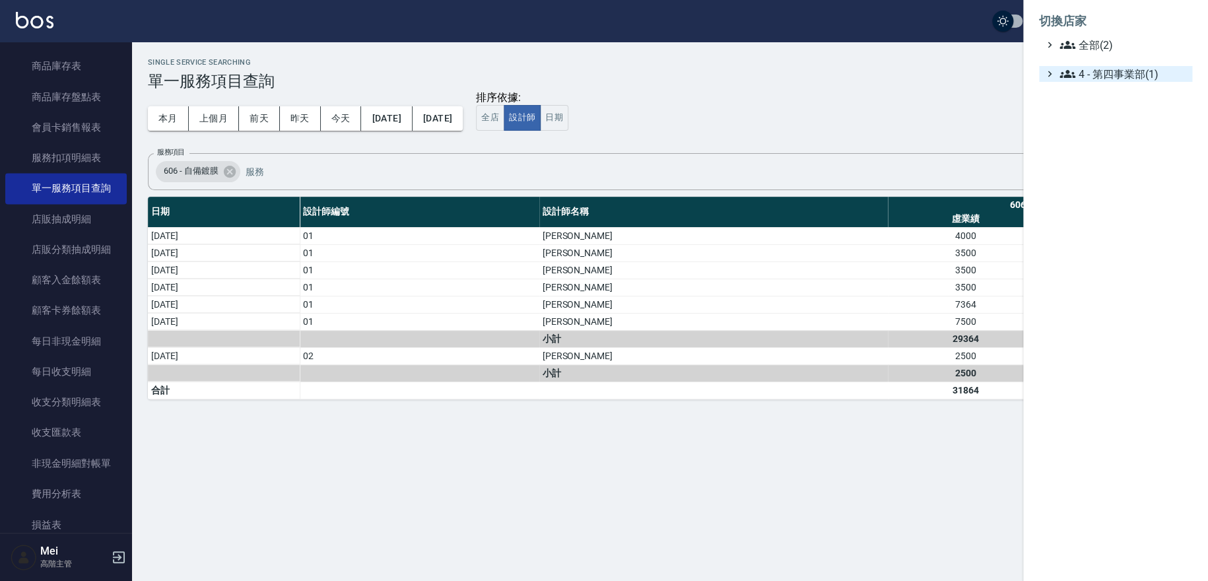
click at [1099, 72] on span "4 - 第四事業部(1)" at bounding box center [1123, 74] width 127 height 16
click at [719, 102] on div at bounding box center [604, 290] width 1208 height 581
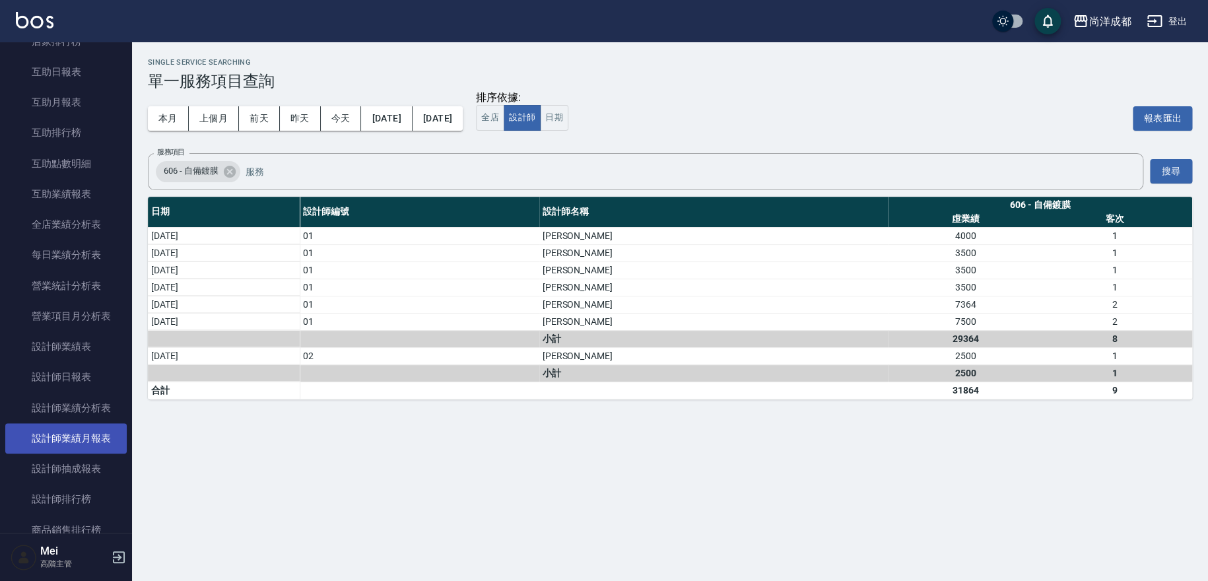
scroll to position [0, 0]
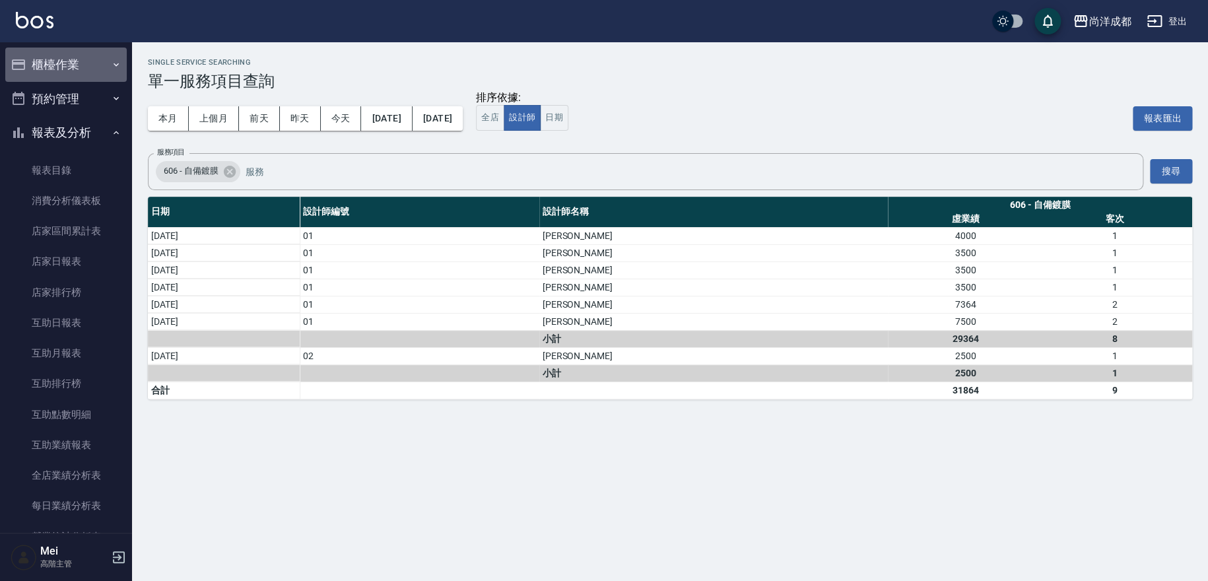
drag, startPoint x: 88, startPoint y: 66, endPoint x: 73, endPoint y: 111, distance: 47.6
click at [84, 66] on button "櫃檯作業" at bounding box center [65, 65] width 121 height 34
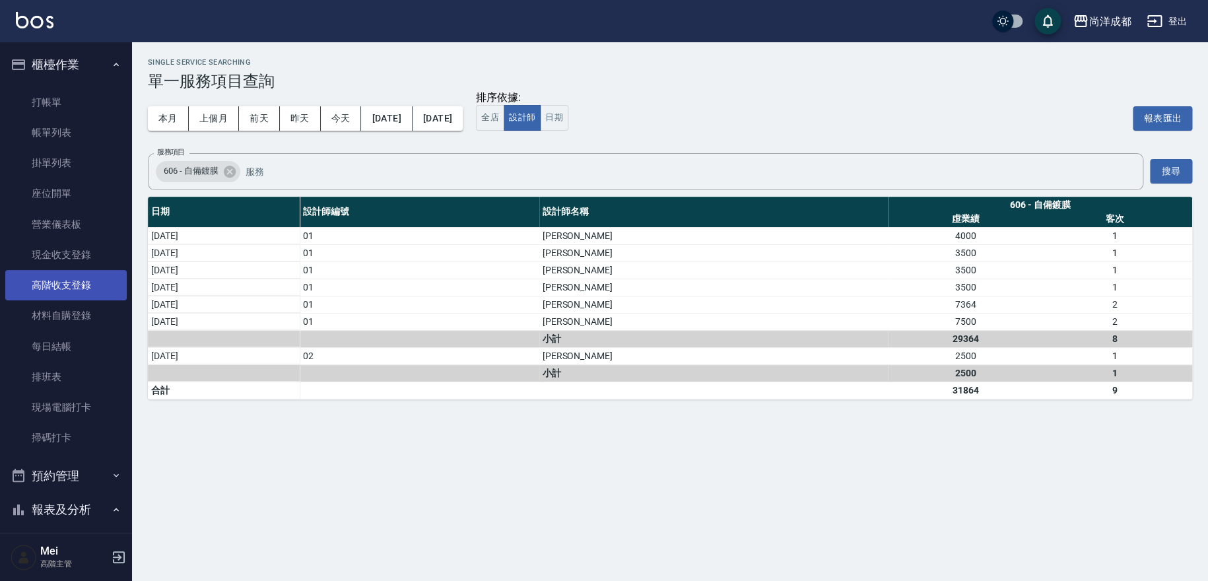
click at [83, 287] on link "高階收支登錄" at bounding box center [65, 285] width 121 height 30
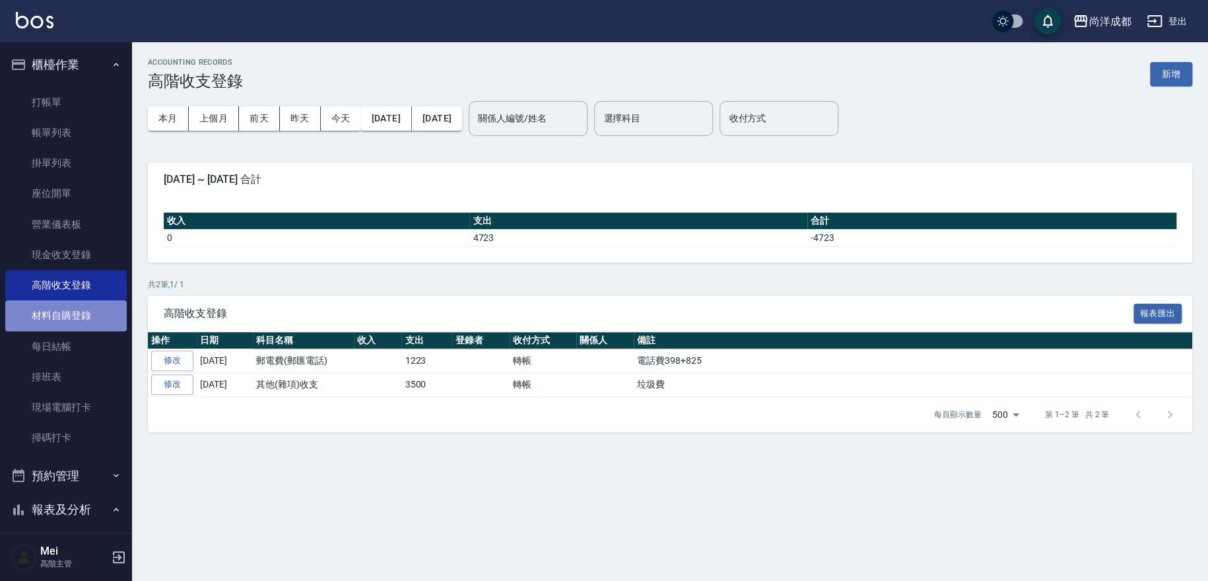
click at [81, 304] on link "材料自購登錄" at bounding box center [65, 315] width 121 height 30
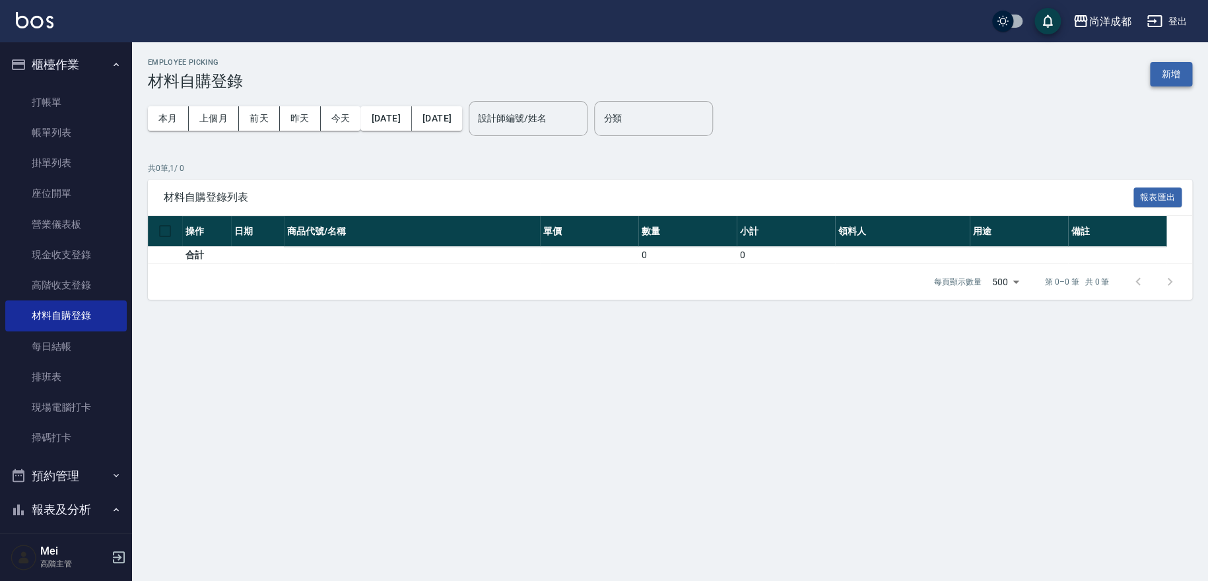
click at [1166, 63] on button "新增" at bounding box center [1171, 74] width 42 height 24
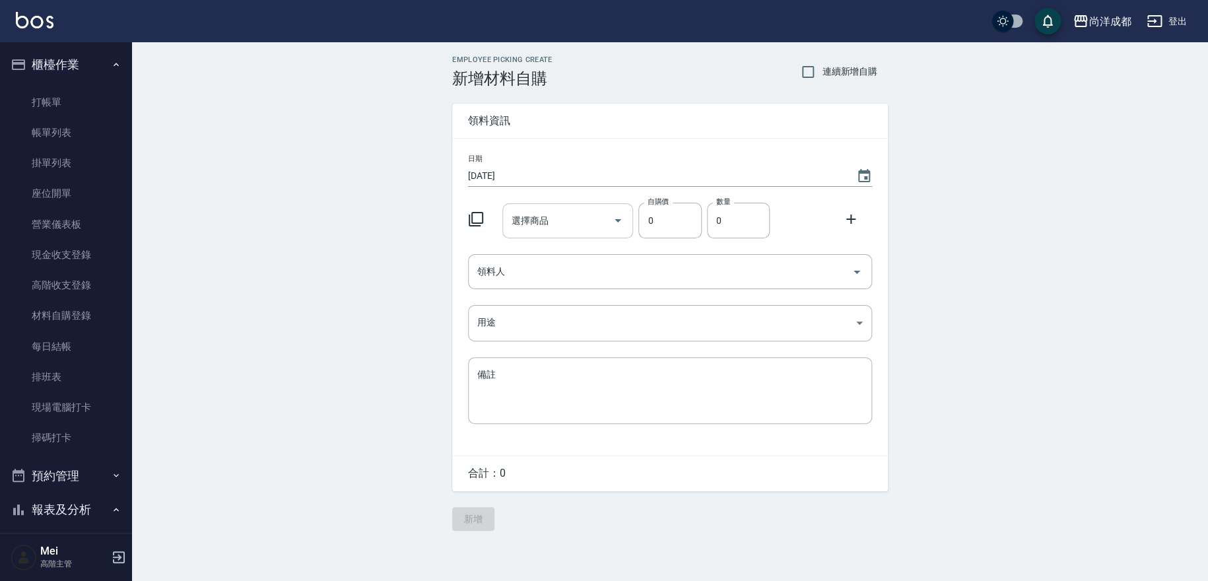
click at [528, 223] on div "選擇商品 選擇商品" at bounding box center [567, 220] width 131 height 35
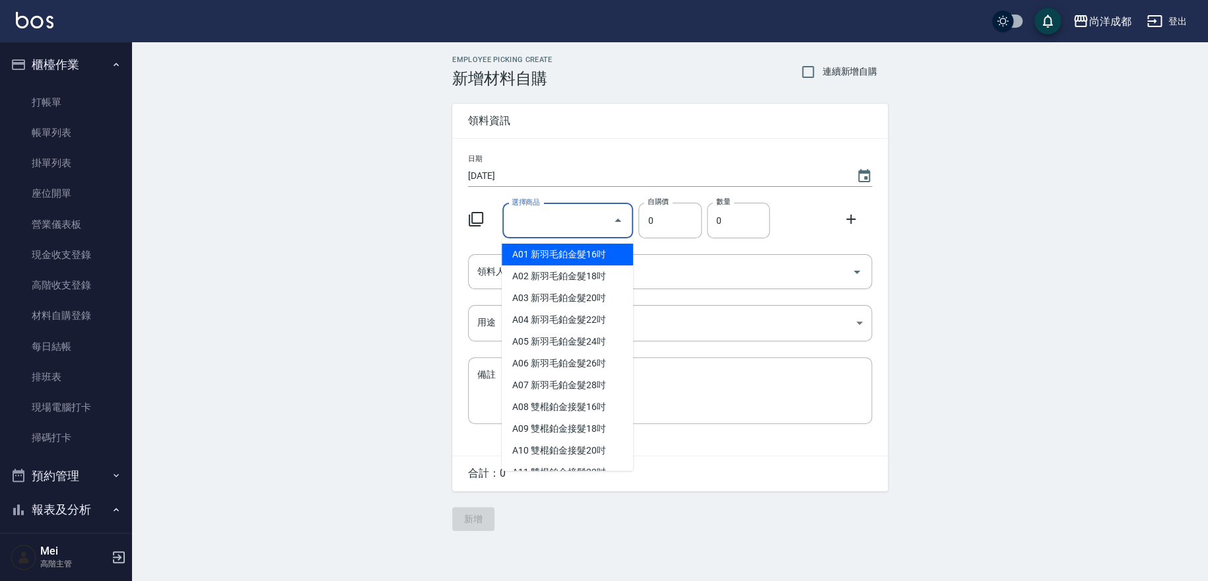
click at [481, 223] on icon at bounding box center [476, 219] width 15 height 15
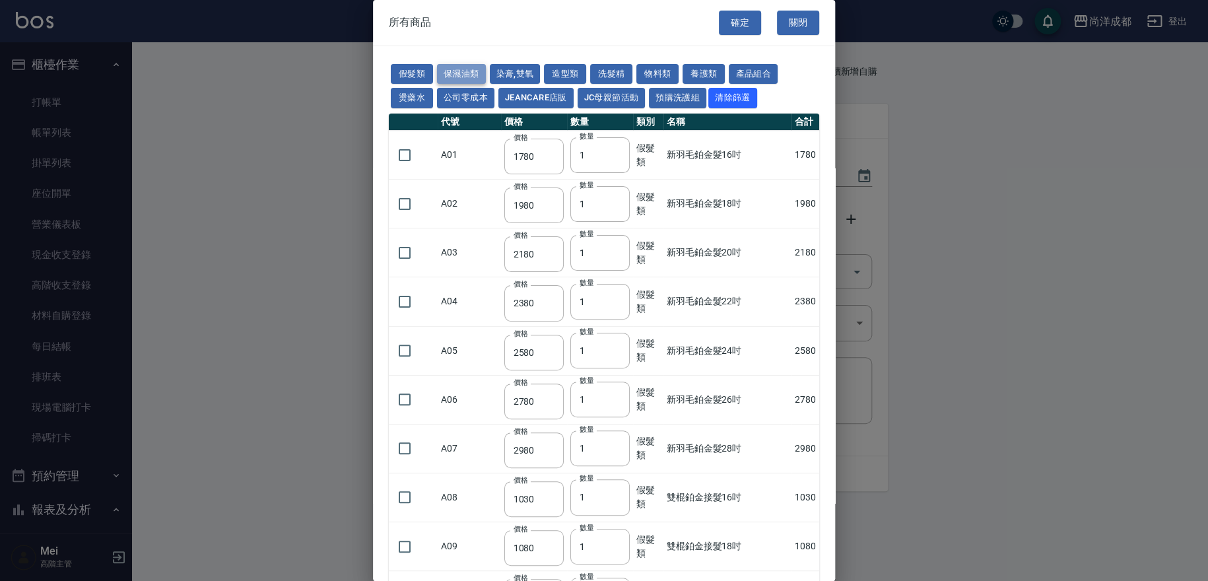
click at [462, 66] on button "保濕油類" at bounding box center [461, 74] width 49 height 20
type input "384"
type input "480"
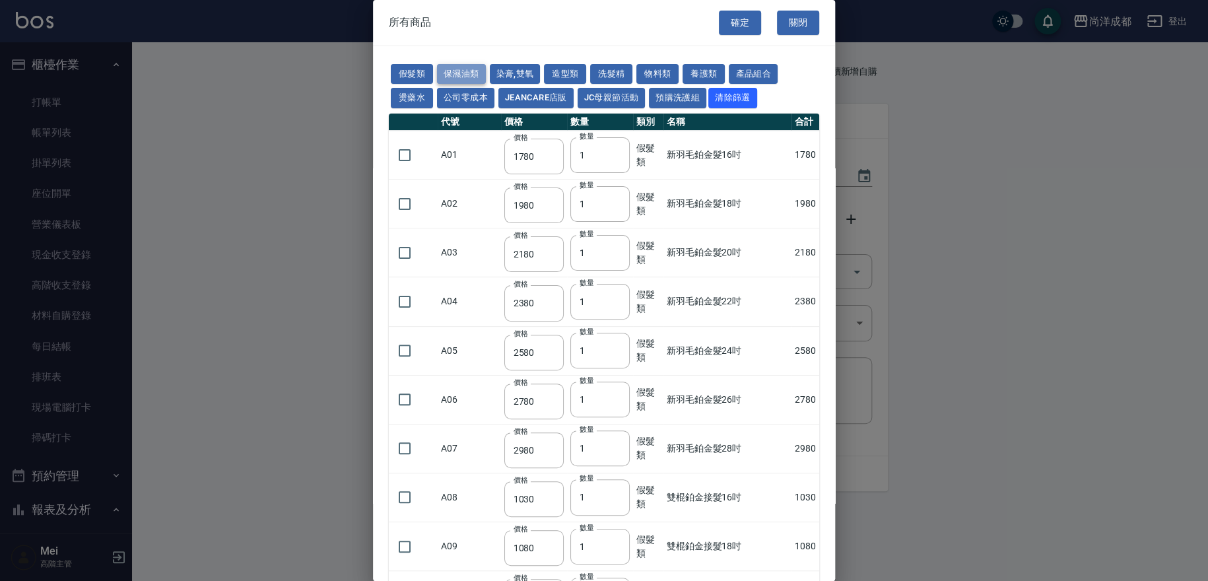
type input "480"
type input "280"
type input "480"
type input "1200"
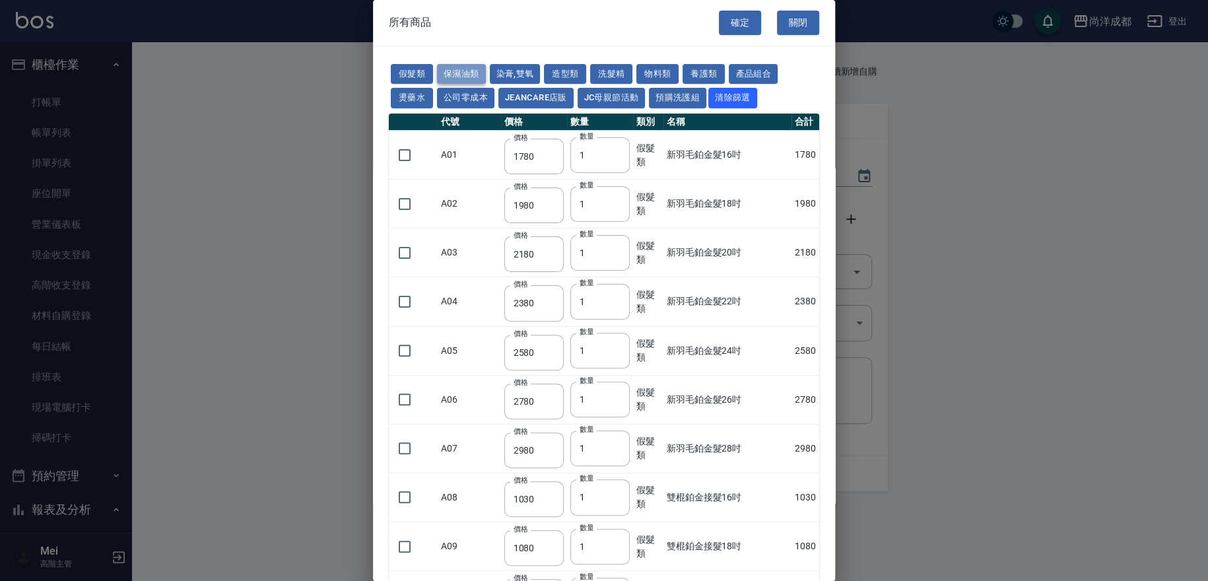
type input "480"
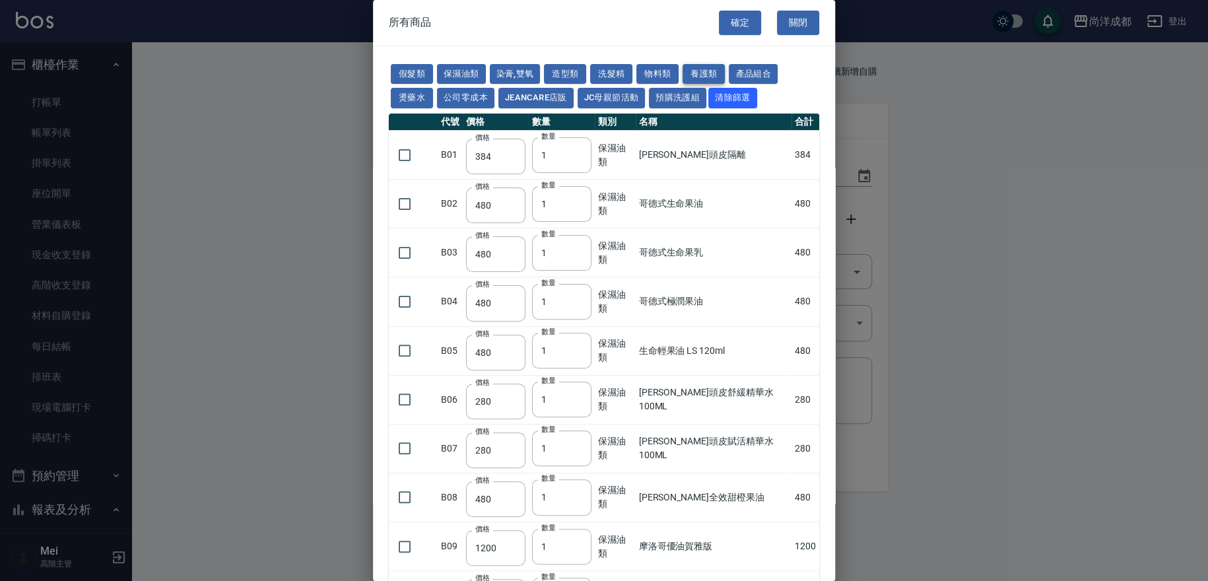
click at [718, 67] on button "養護類" at bounding box center [704, 74] width 42 height 20
type input "280"
type input "1120"
type input "432"
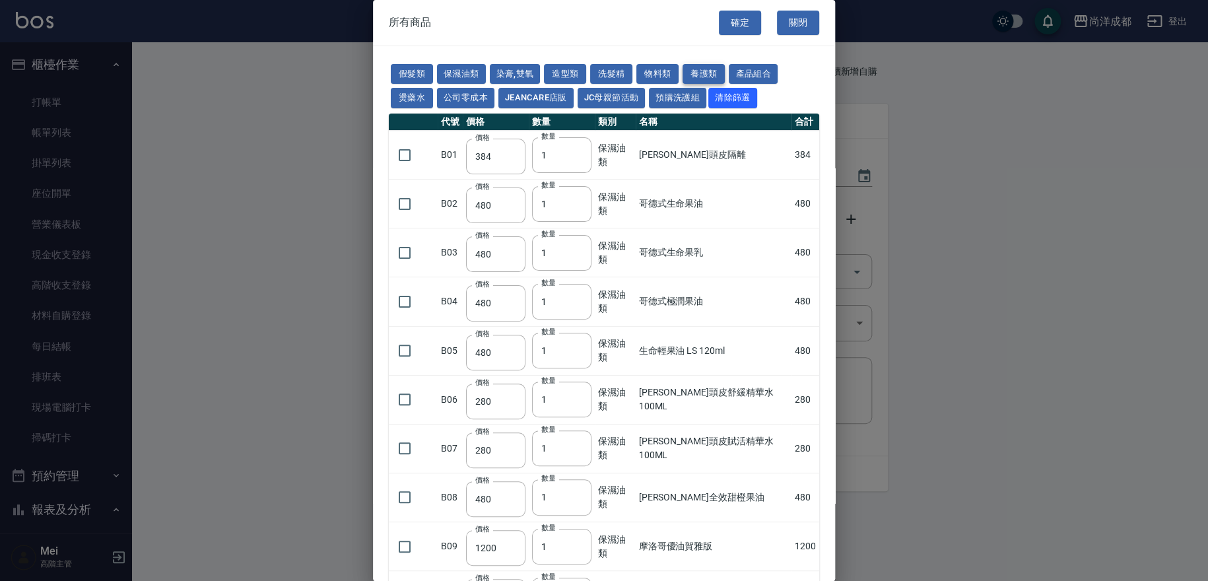
type input "8000"
type input "480"
type input "640"
type input "280"
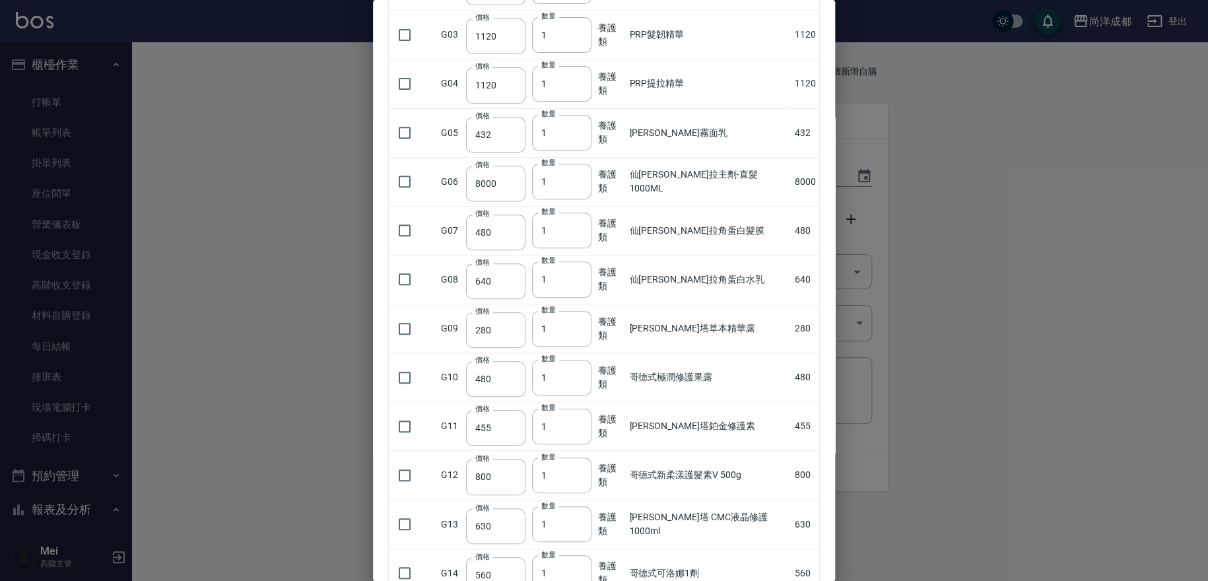
scroll to position [220, 0]
drag, startPoint x: 637, startPoint y: 175, endPoint x: 766, endPoint y: 176, distance: 128.7
click at [766, 176] on td "仙杜瑞拉主劑-直髮1000ML" at bounding box center [709, 179] width 166 height 49
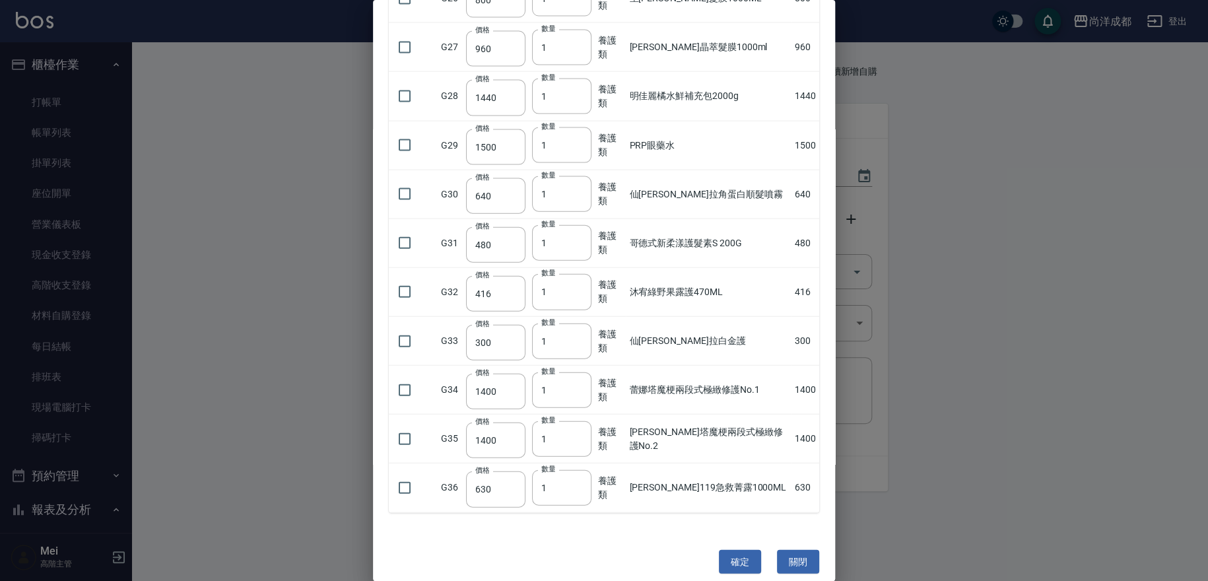
scroll to position [1391, 0]
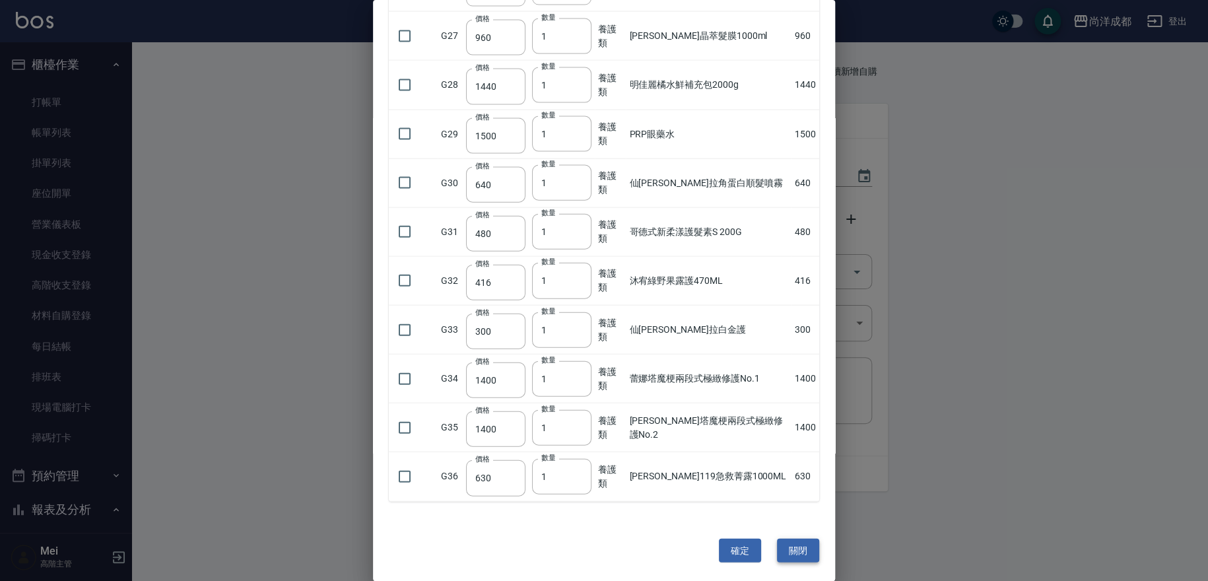
click at [796, 551] on button "關閉" at bounding box center [798, 551] width 42 height 24
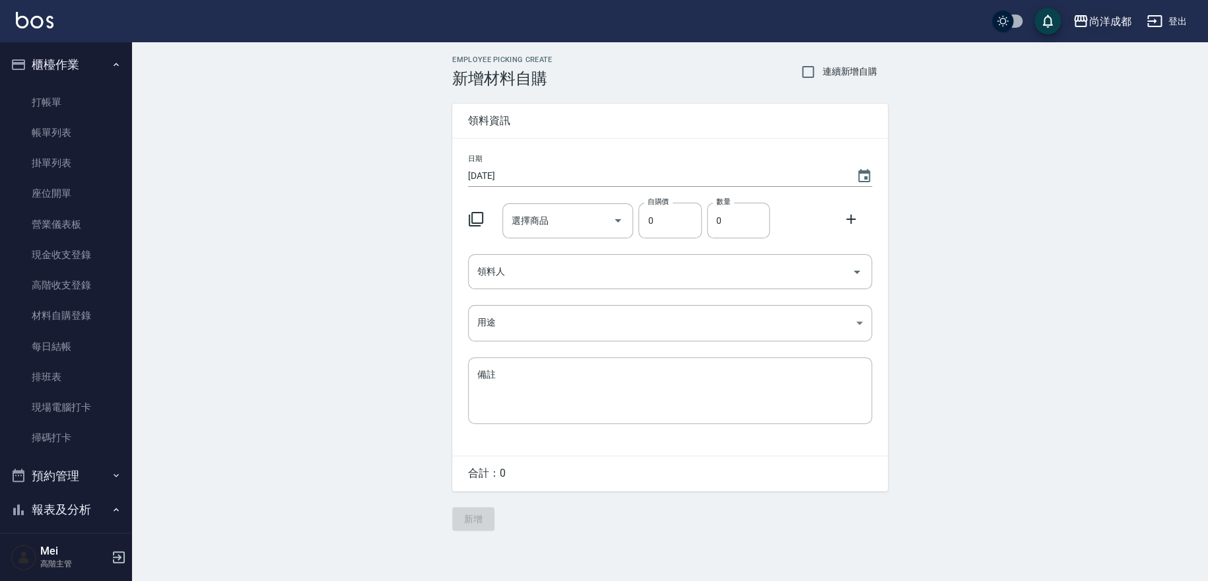
click at [1104, 21] on div "尚洋成都" at bounding box center [1110, 21] width 42 height 17
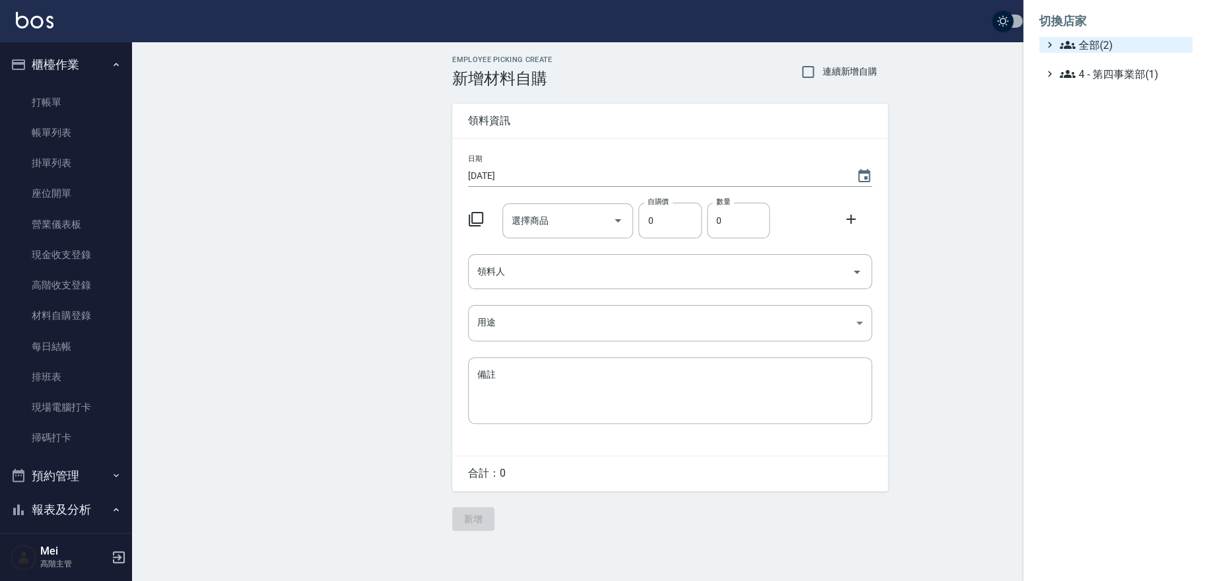
click at [1095, 51] on span "全部(2)" at bounding box center [1123, 45] width 127 height 16
drag, startPoint x: 1098, startPoint y: 77, endPoint x: 1109, endPoint y: 48, distance: 30.3
click at [1109, 48] on li "全部(2) AT2 尚洋成都" at bounding box center [1115, 64] width 153 height 54
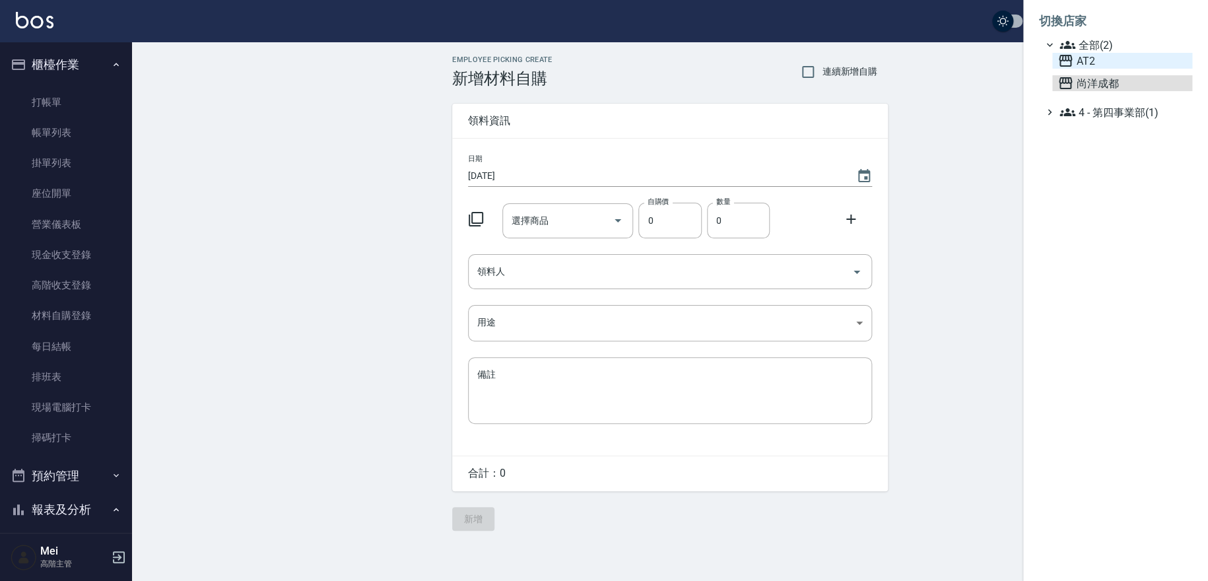
click at [1107, 56] on span "AT2" at bounding box center [1122, 61] width 129 height 16
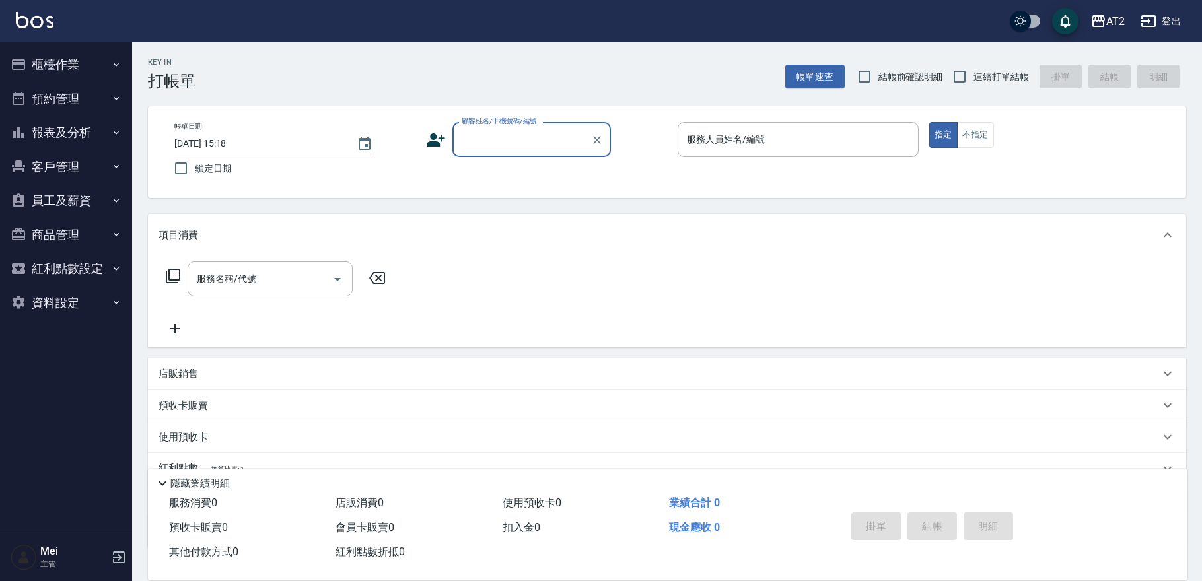
click at [86, 199] on button "員工及薪資" at bounding box center [65, 201] width 121 height 34
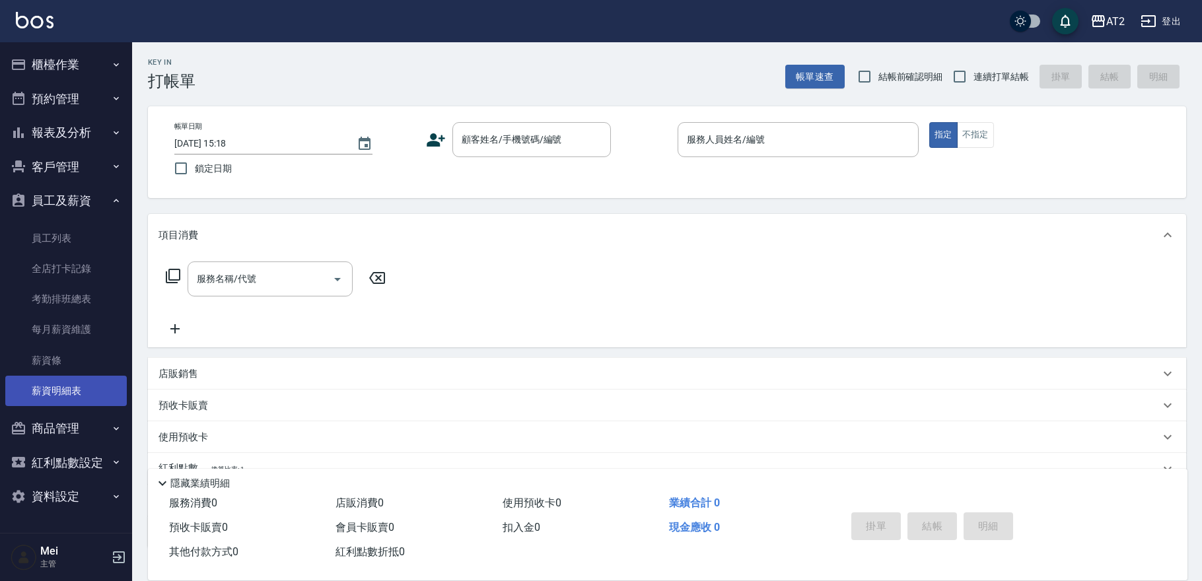
click at [71, 382] on link "薪資明細表" at bounding box center [65, 391] width 121 height 30
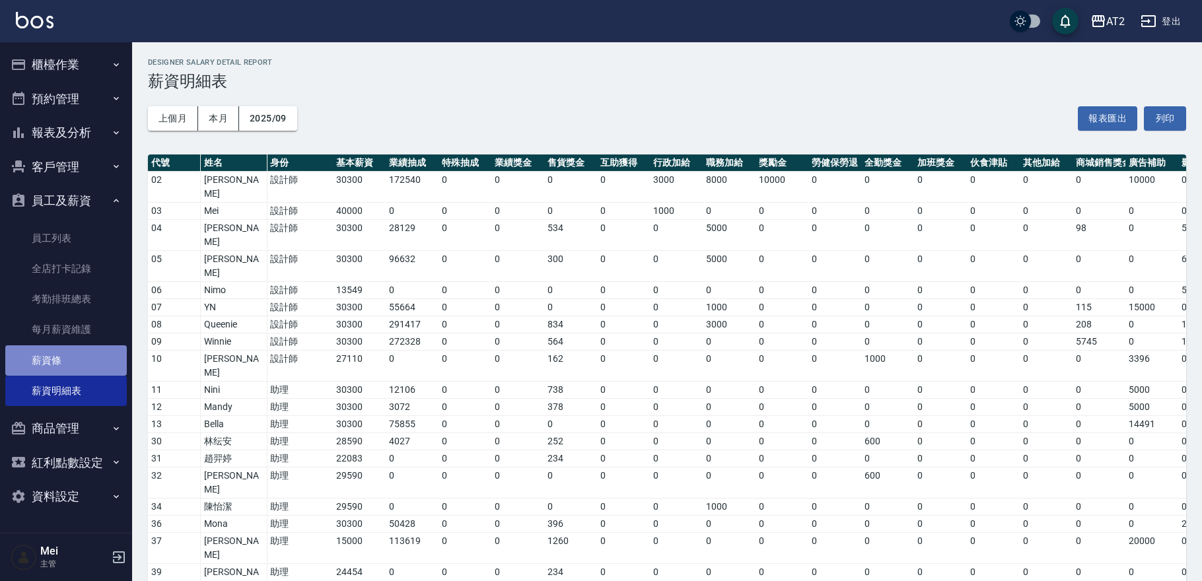
click at [75, 355] on link "薪資條" at bounding box center [65, 360] width 121 height 30
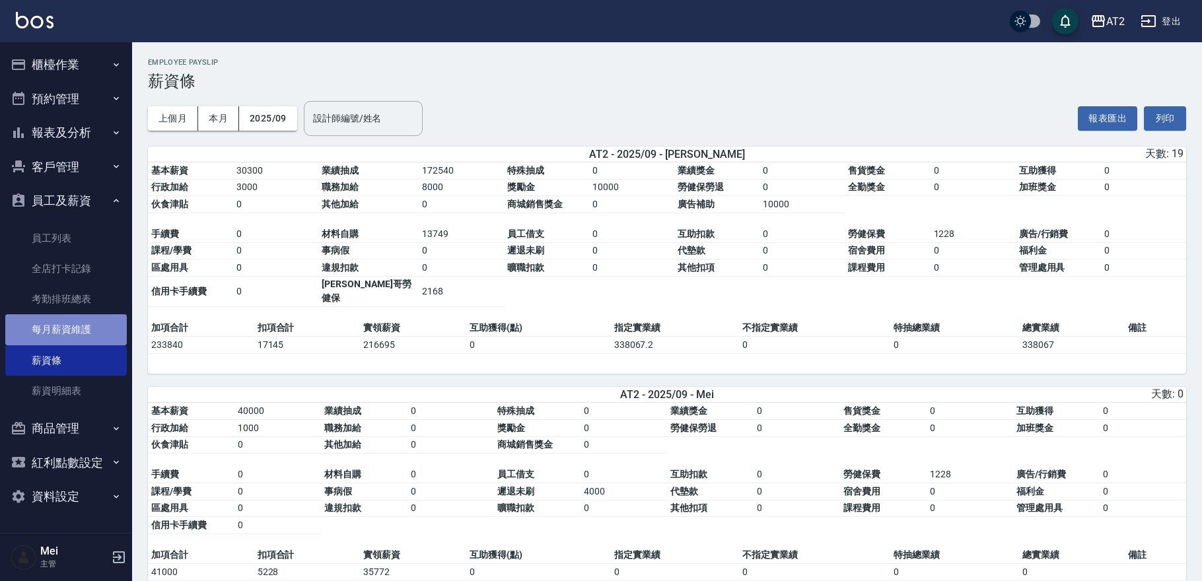
click at [75, 339] on link "每月薪資維護" at bounding box center [65, 329] width 121 height 30
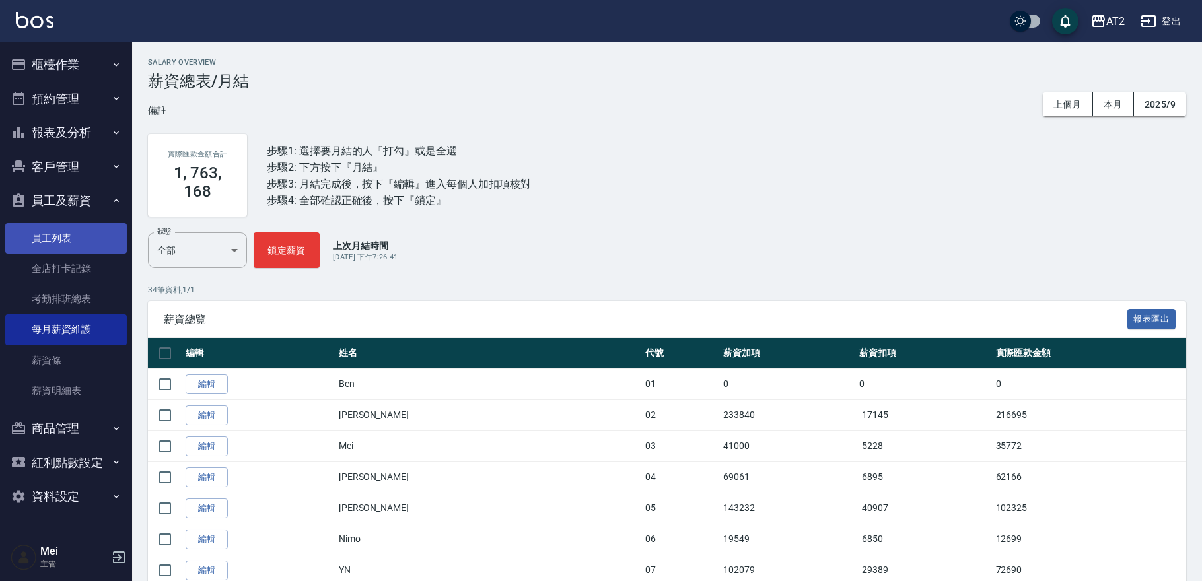
click at [45, 242] on link "員工列表" at bounding box center [65, 238] width 121 height 30
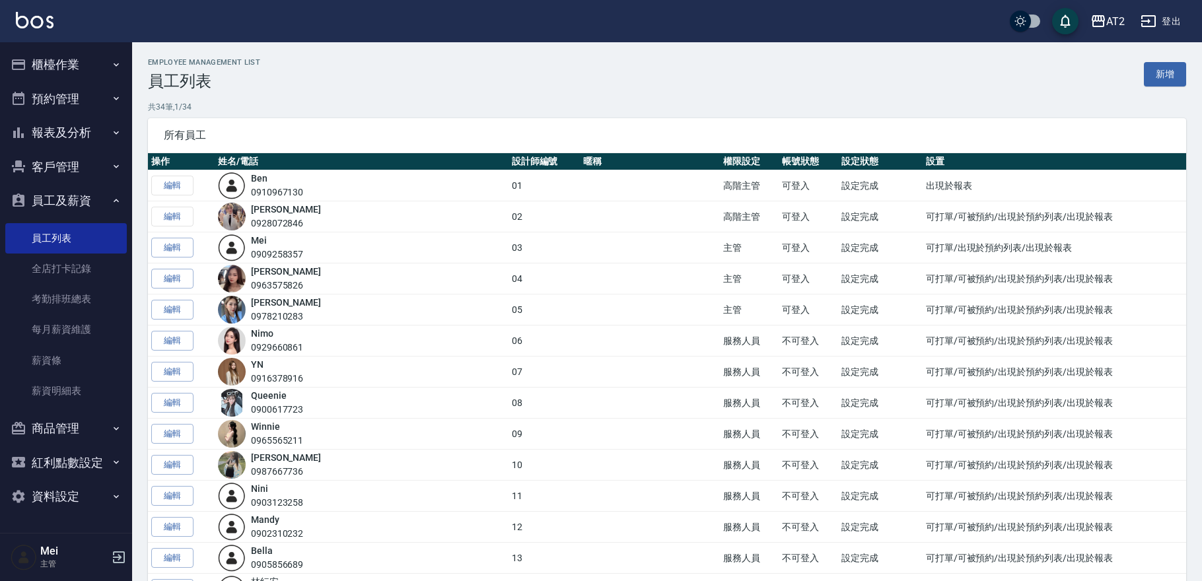
click at [91, 61] on button "櫃檯作業" at bounding box center [65, 65] width 121 height 34
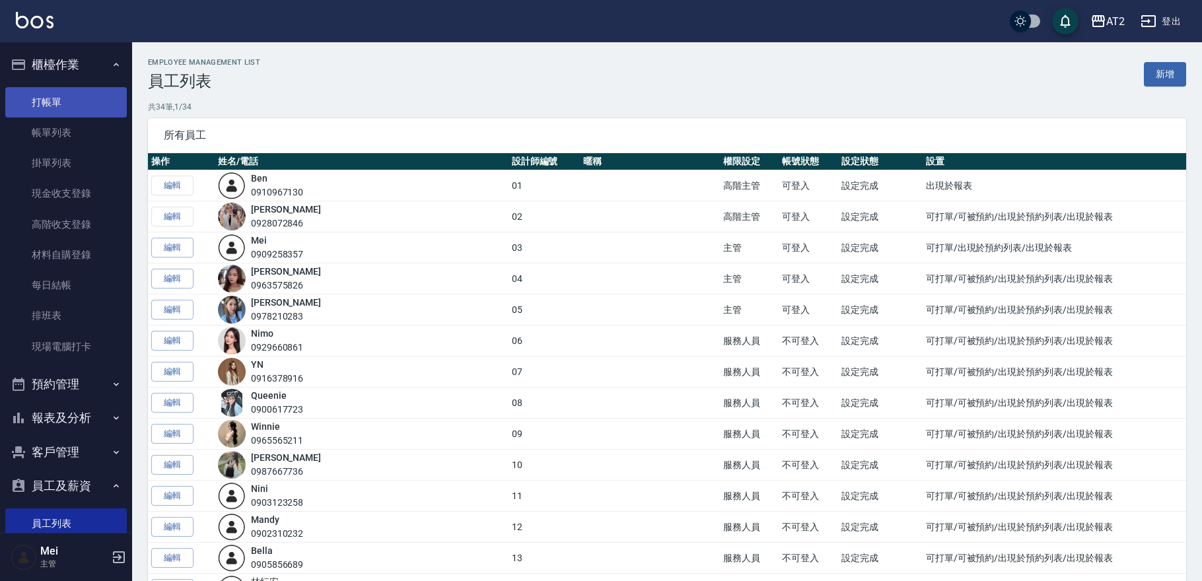
click at [83, 104] on link "打帳單" at bounding box center [65, 102] width 121 height 30
